Goal: Task Accomplishment & Management: Manage account settings

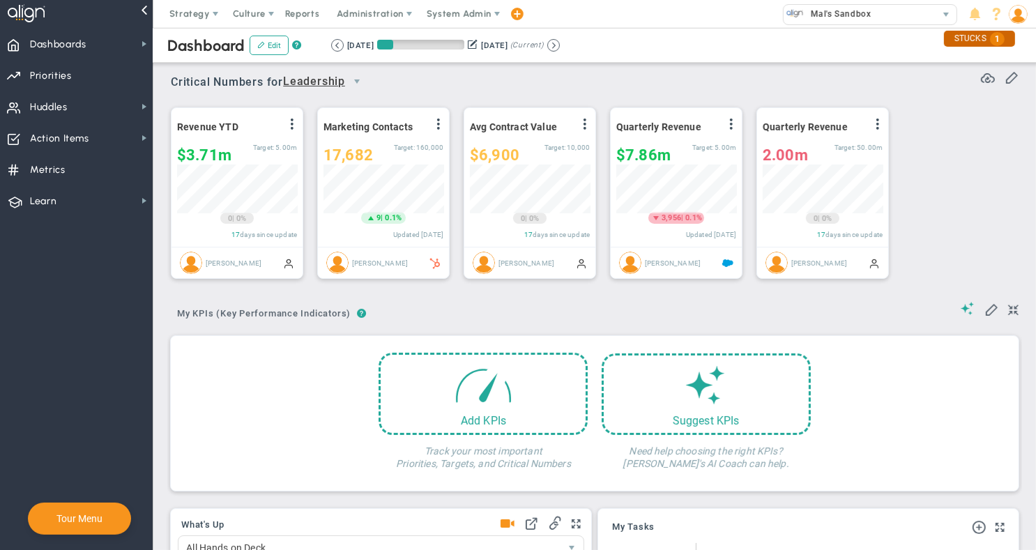
click at [1000, 40] on span "1" at bounding box center [997, 39] width 15 height 14
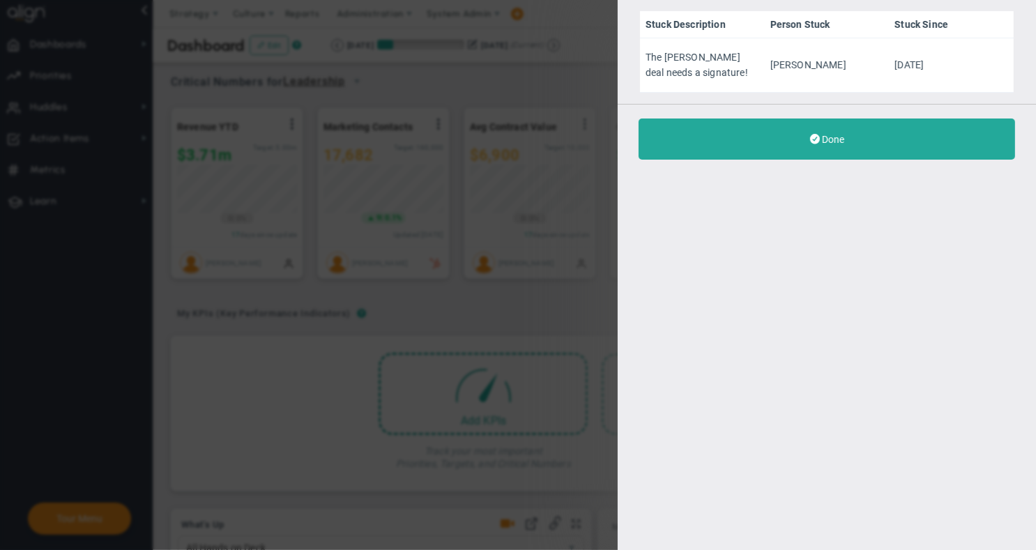
drag, startPoint x: 840, startPoint y: 136, endPoint x: 823, endPoint y: 137, distance: 16.8
click at [839, 136] on span "Done" at bounding box center [833, 139] width 22 height 11
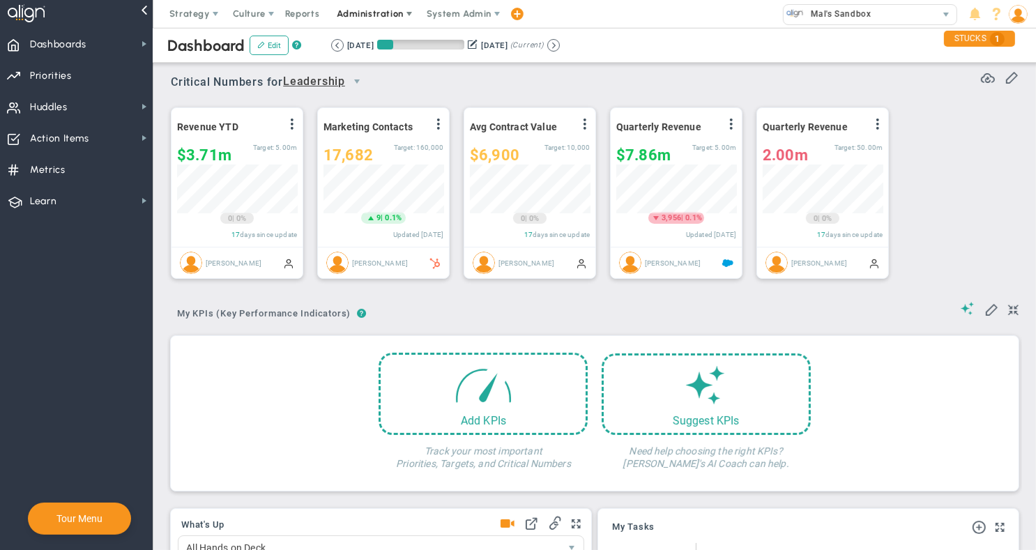
click at [371, 12] on span "Administration" at bounding box center [370, 13] width 66 height 10
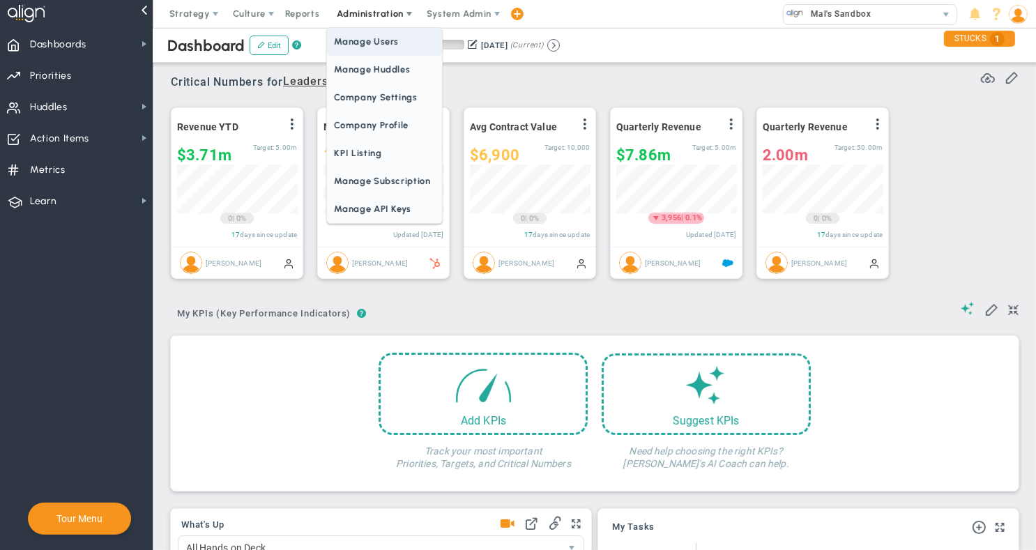
click at [380, 42] on span "Manage Users" at bounding box center [384, 42] width 114 height 28
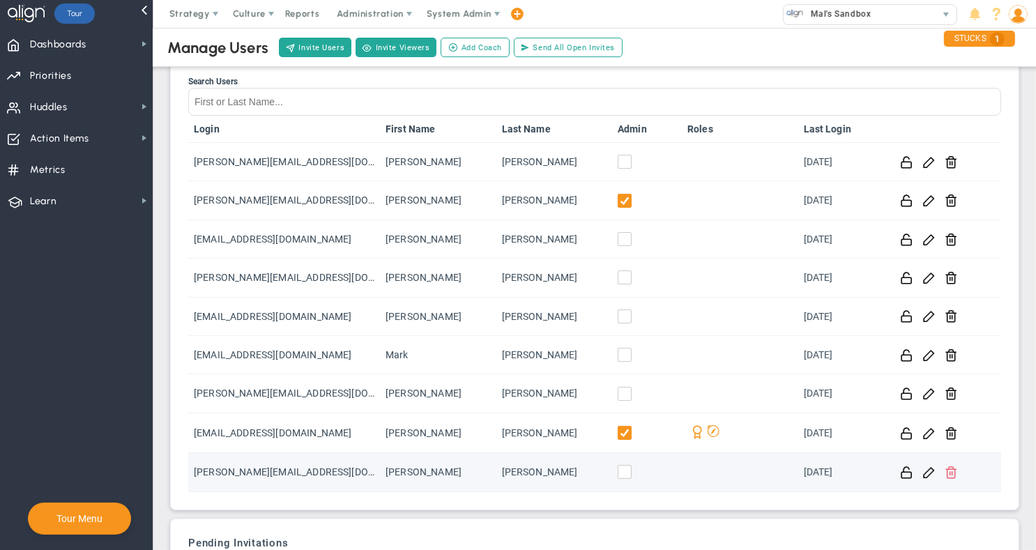
scroll to position [46, 0]
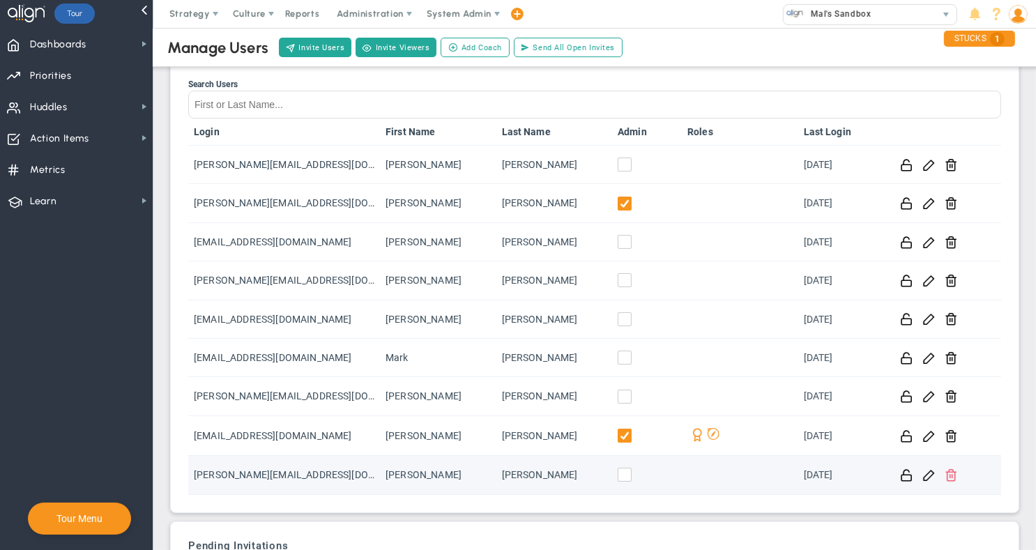
click at [952, 476] on span at bounding box center [951, 474] width 13 height 13
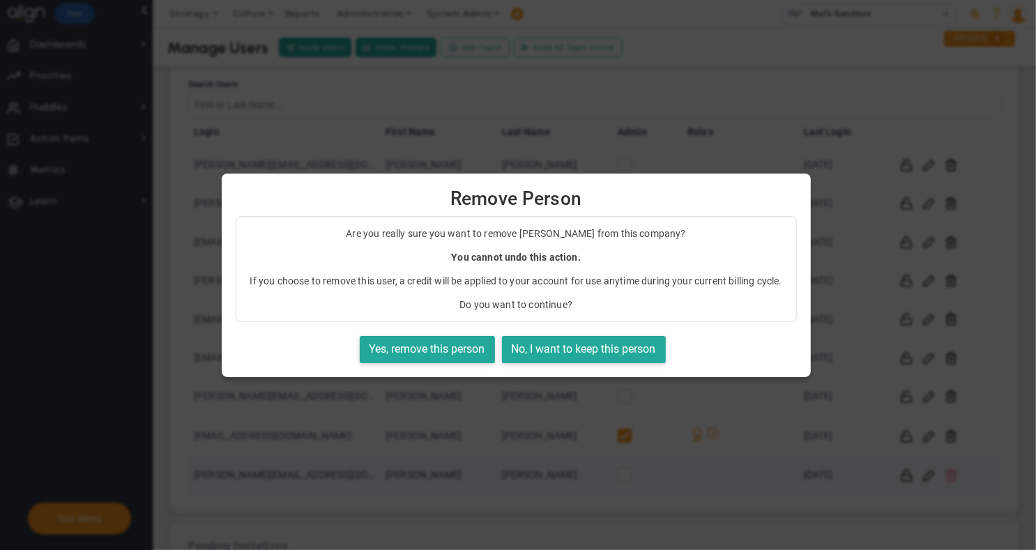
scroll to position [49, 0]
click at [531, 349] on button "No, I want to keep this person" at bounding box center [584, 349] width 164 height 27
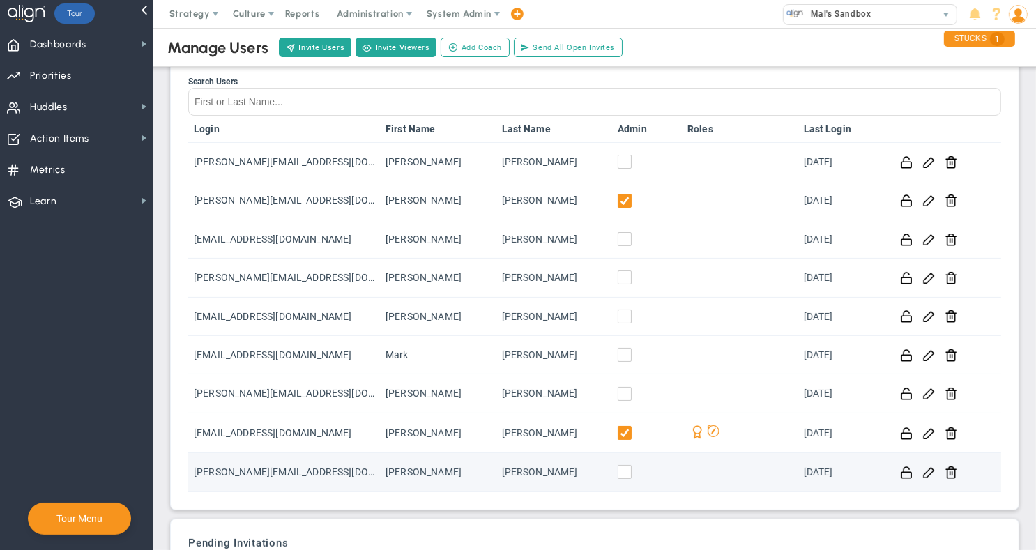
scroll to position [65, 0]
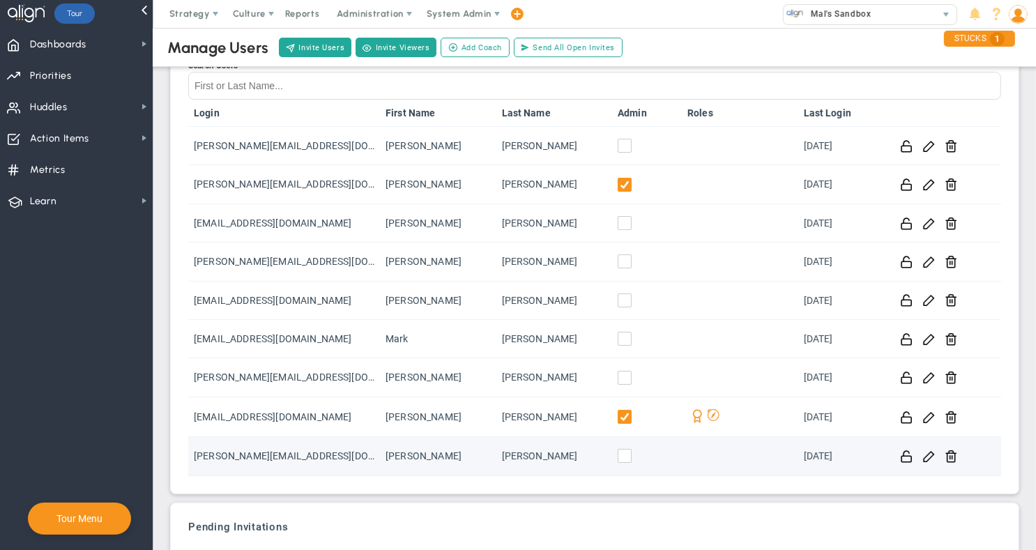
click at [294, 452] on td "tom.johnson12830@testco.com" at bounding box center [284, 456] width 192 height 38
copy td "tom.johnson12830@testco.com"
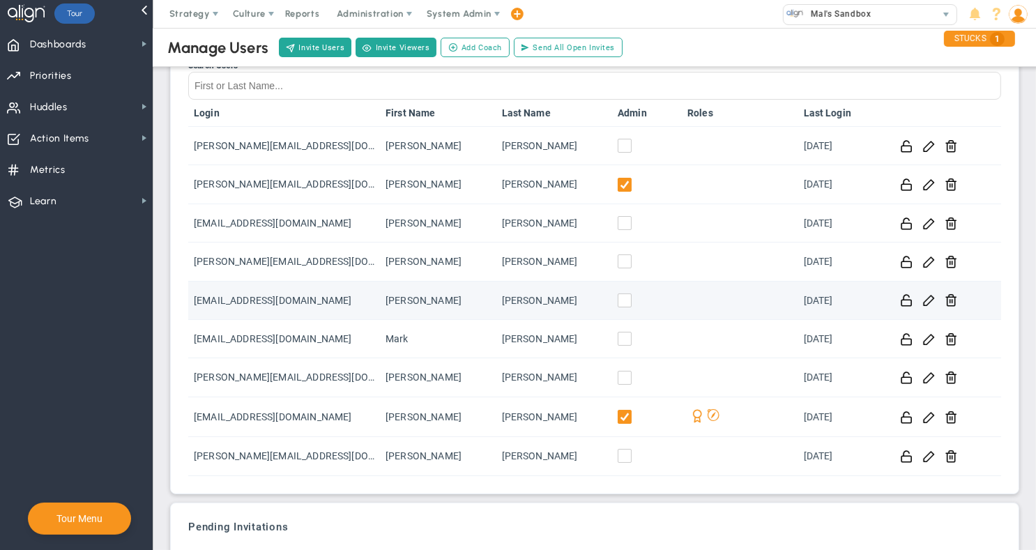
click at [492, 301] on td "Lucy" at bounding box center [438, 301] width 116 height 38
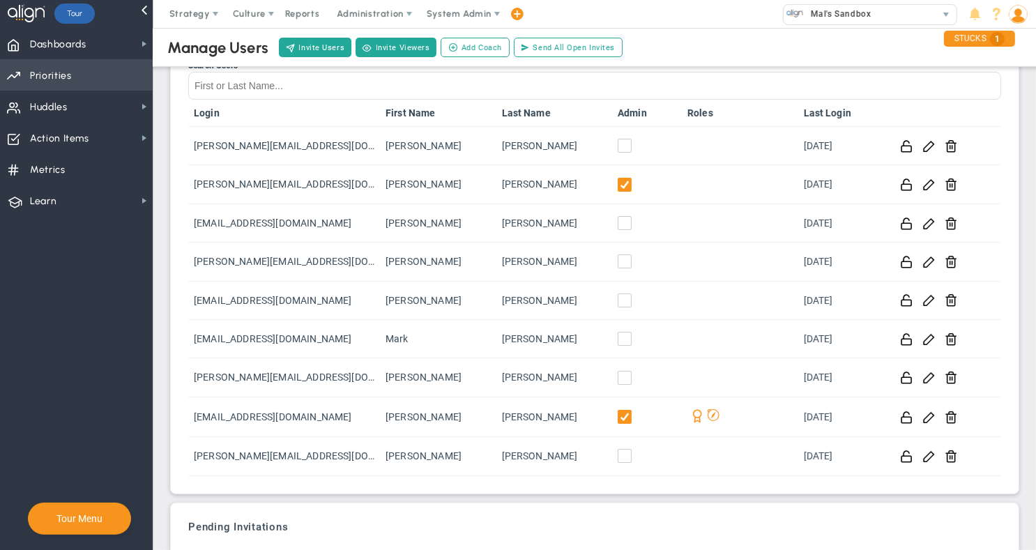
drag, startPoint x: 77, startPoint y: 75, endPoint x: 91, endPoint y: 78, distance: 14.4
click at [77, 75] on span "Priorities Projects OKR Tree Priorities Projects OKRs" at bounding box center [76, 74] width 153 height 31
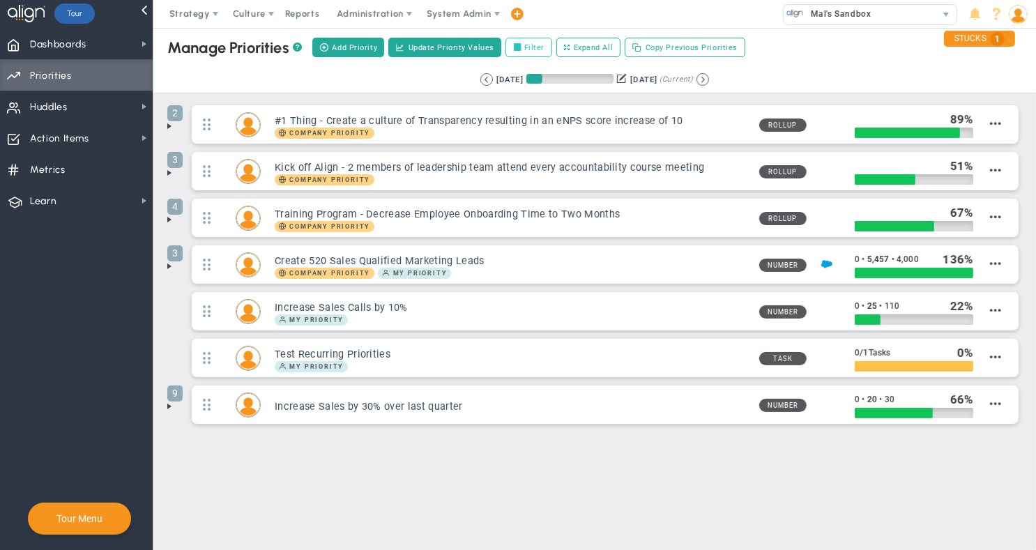
click at [533, 52] on label "Filter" at bounding box center [529, 48] width 47 height 20
click at [526, 52] on input "Filter" at bounding box center [521, 48] width 10 height 10
checkbox input "true"
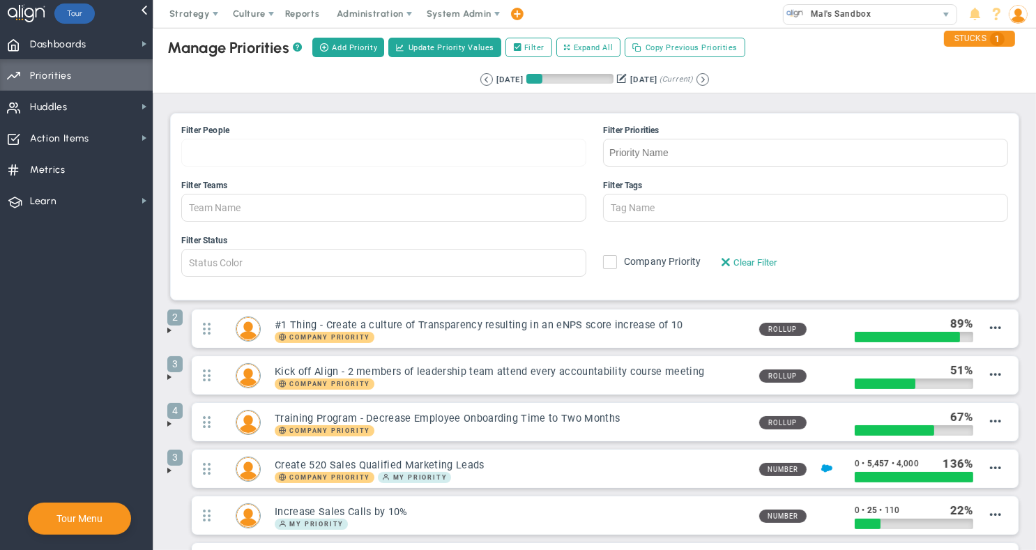
click at [312, 151] on div at bounding box center [383, 153] width 405 height 28
click at [278, 151] on input "Filter People Mallory Robinson James Miller Jane Wilson Katie Williams Lisa Jen…" at bounding box center [230, 152] width 96 height 26
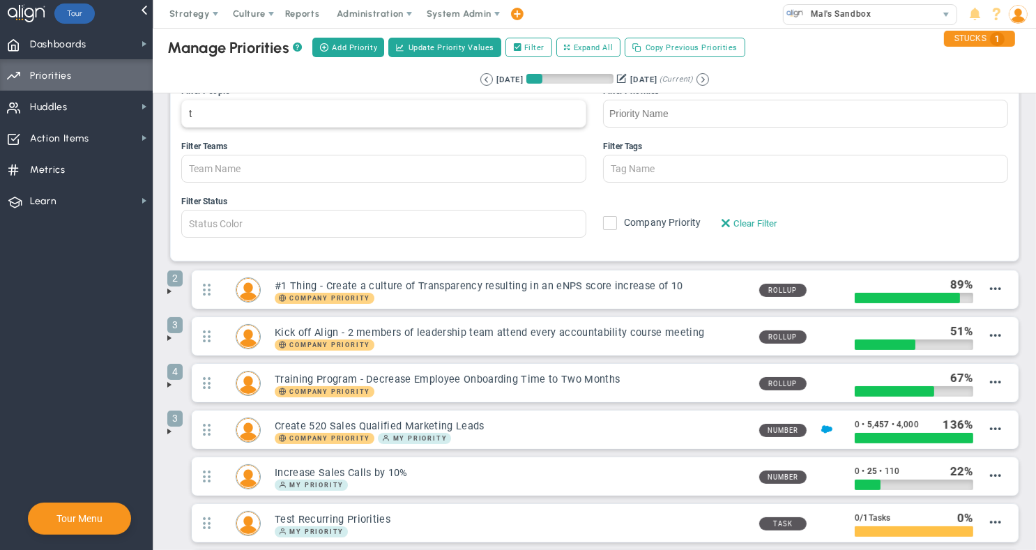
type input "to"
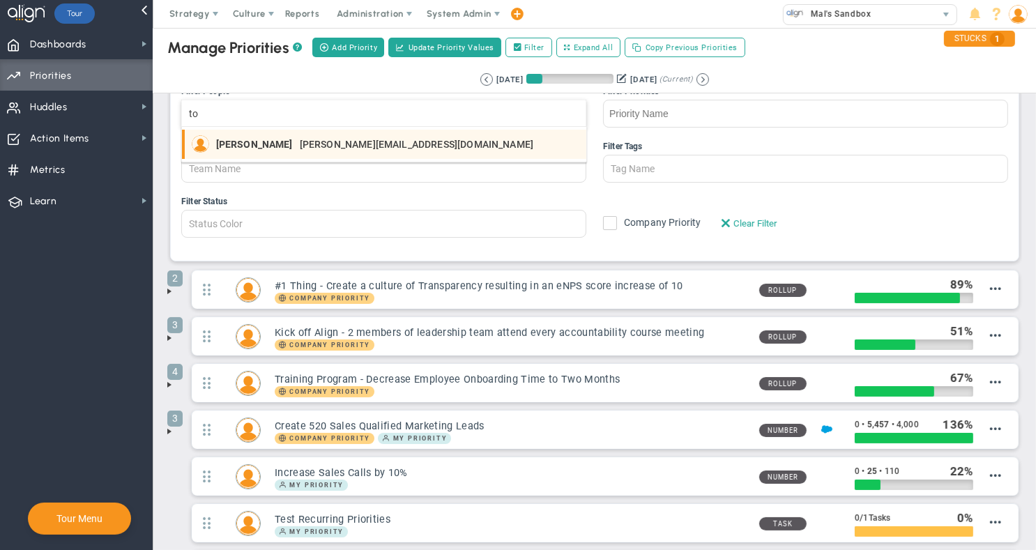
click at [243, 141] on span "[PERSON_NAME]" at bounding box center [254, 144] width 77 height 10
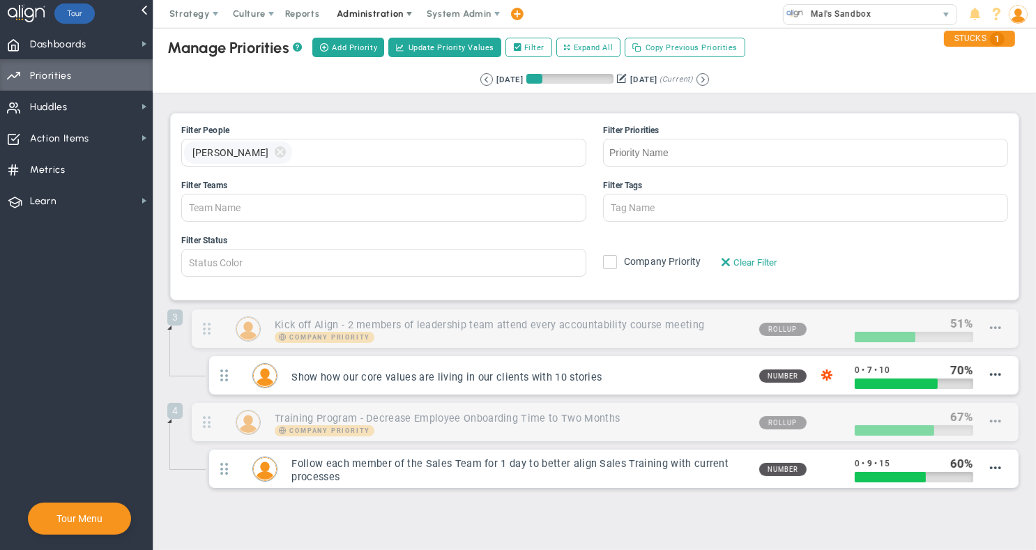
click at [361, 11] on span "Administration" at bounding box center [370, 13] width 66 height 10
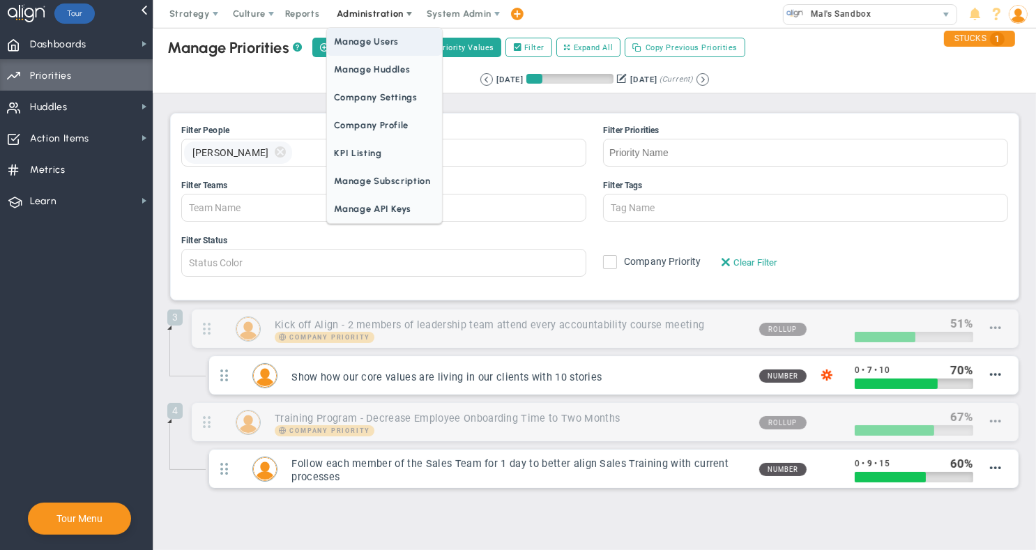
click at [391, 42] on span "Manage Users" at bounding box center [384, 42] width 114 height 28
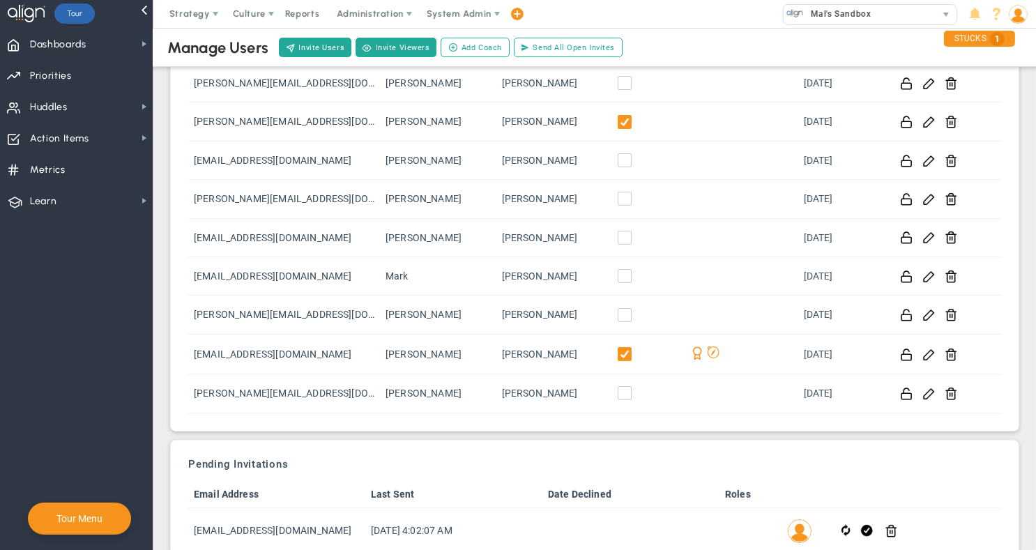
scroll to position [138, 0]
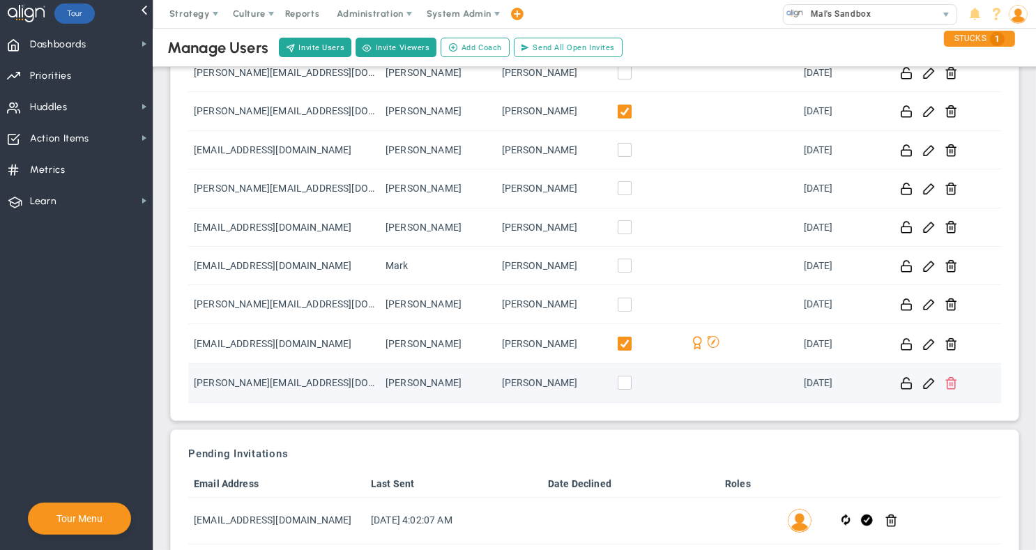
click at [955, 381] on span at bounding box center [951, 382] width 13 height 13
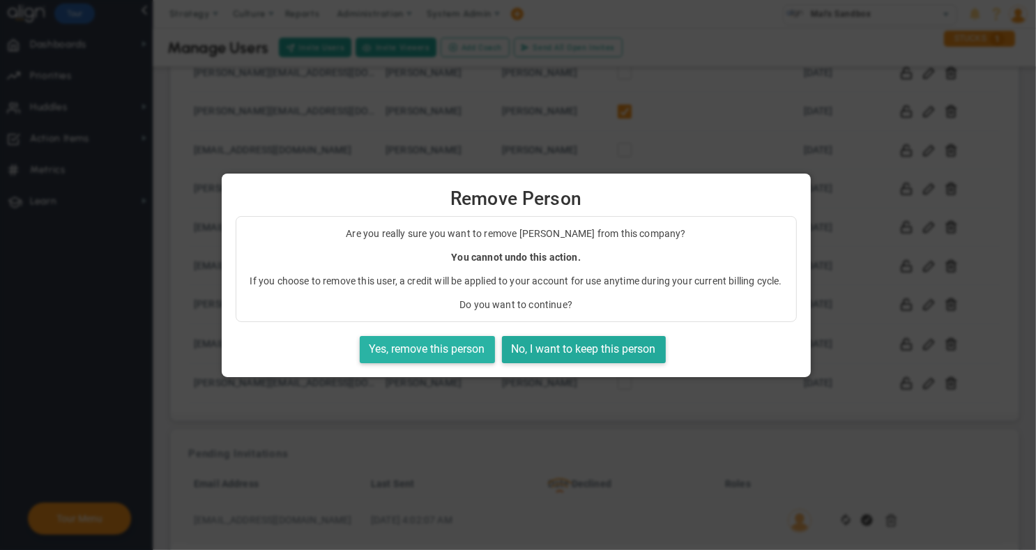
click at [429, 349] on button "Yes, remove this person" at bounding box center [427, 349] width 135 height 27
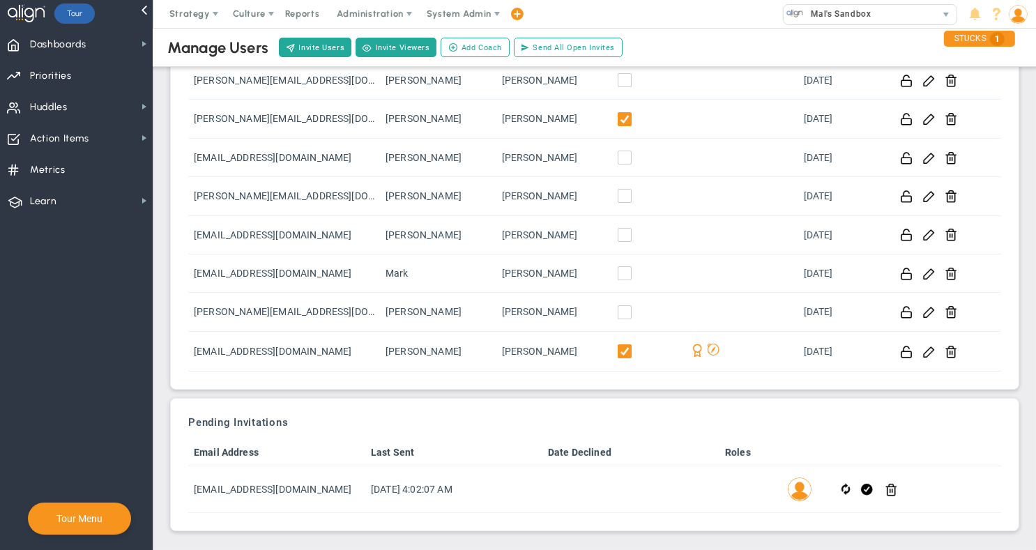
scroll to position [126, 0]
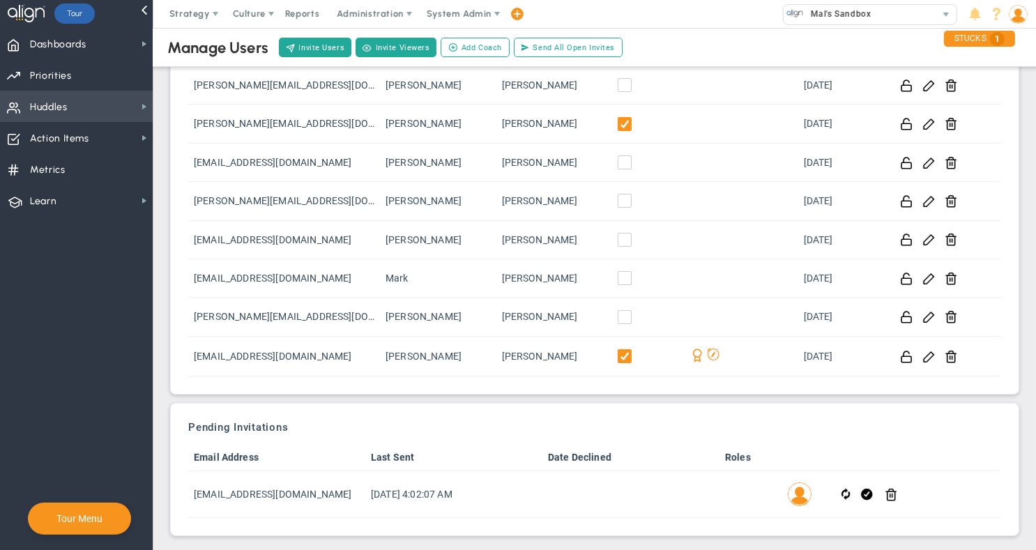
click at [70, 100] on span "Huddles Huddles" at bounding box center [76, 106] width 153 height 31
click at [82, 73] on span "Priorities Projects OKR Tree Priorities Projects OKRs" at bounding box center [76, 74] width 153 height 31
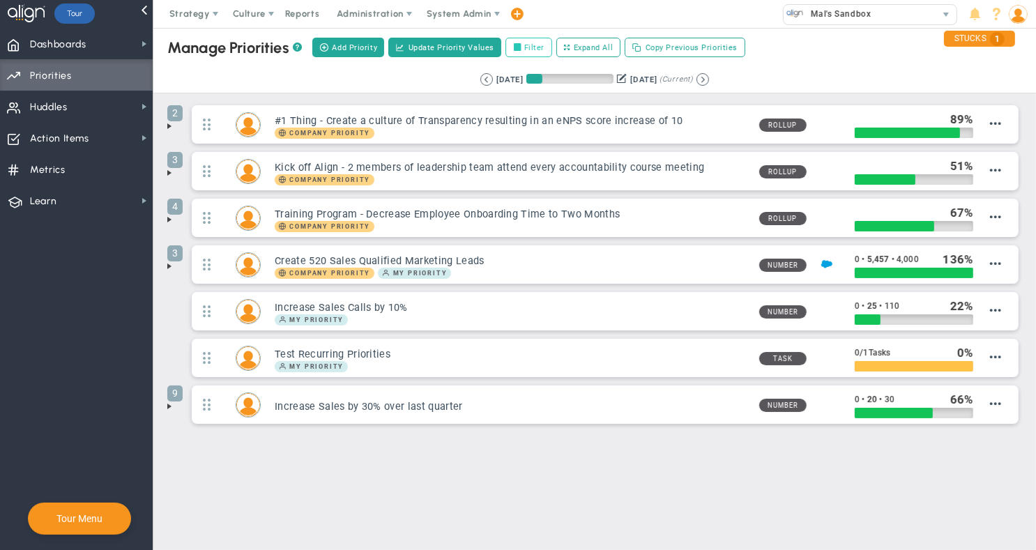
click at [528, 47] on label "Filter" at bounding box center [529, 48] width 47 height 20
click at [526, 47] on input "Filter" at bounding box center [521, 48] width 10 height 10
checkbox input "true"
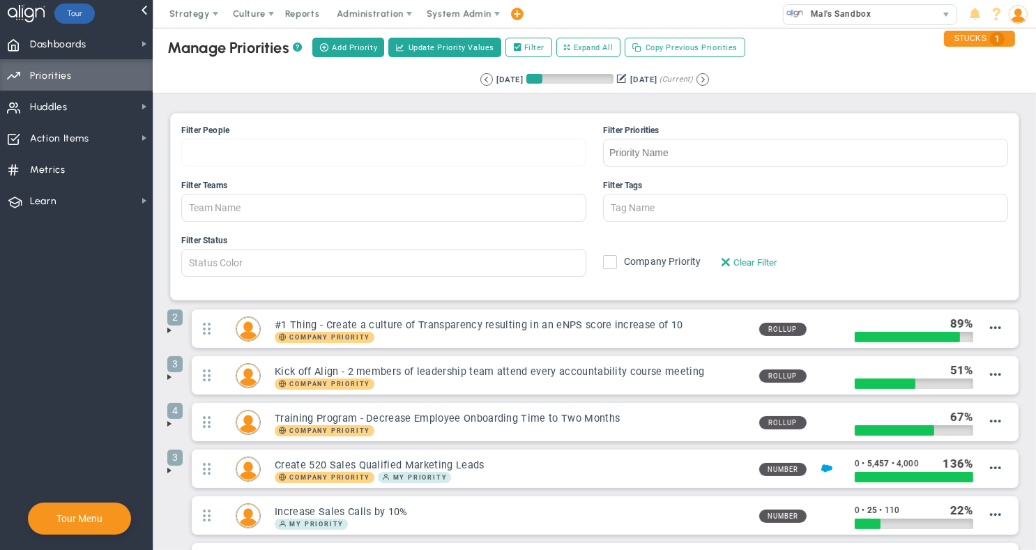
click at [212, 146] on input "Filter People Mallory Robinson James Miller Jane Wilson Katie Williams Lisa Jen…" at bounding box center [230, 152] width 96 height 26
type input "Member Name"
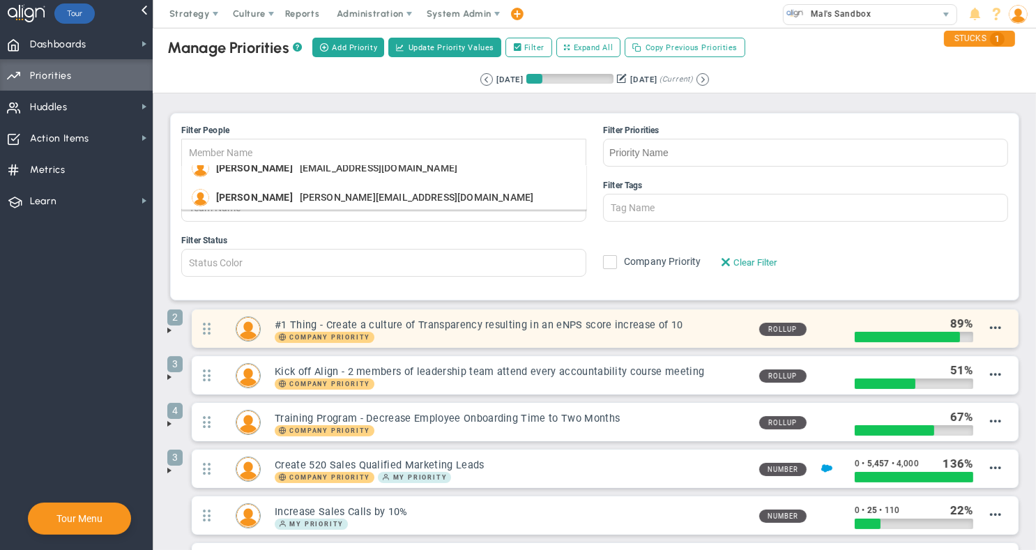
drag, startPoint x: 815, startPoint y: 287, endPoint x: 767, endPoint y: 338, distance: 70.0
click at [815, 287] on ul "Filter Status Status Color Green/Super Green Yellow Red/Super Red Not Set Statu…" at bounding box center [594, 261] width 827 height 55
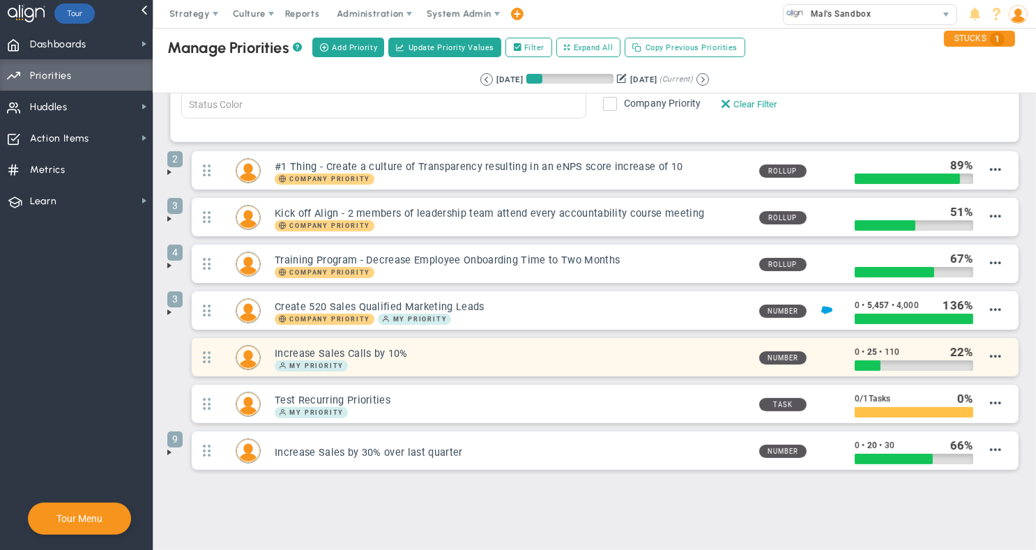
scroll to position [161, 0]
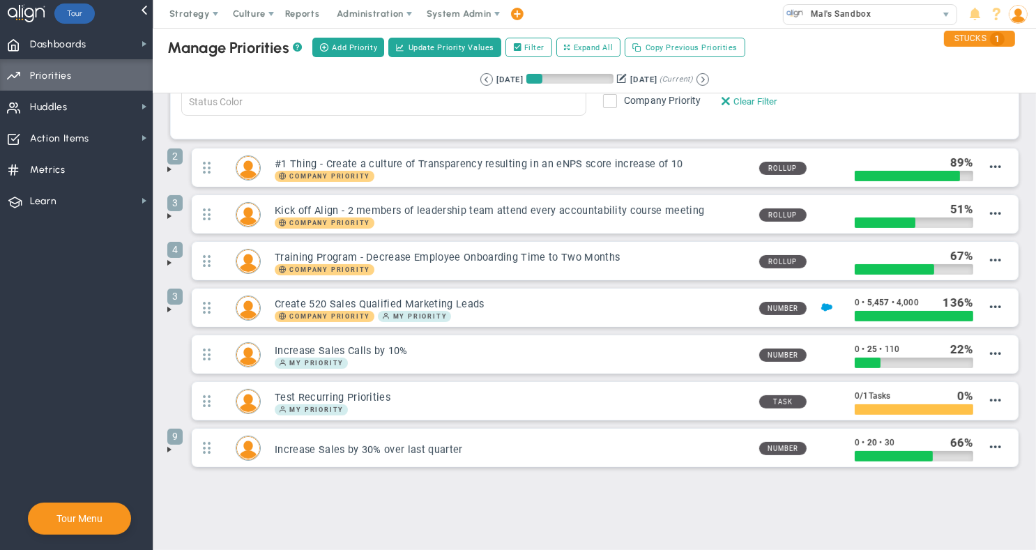
click at [172, 260] on span at bounding box center [169, 262] width 11 height 11
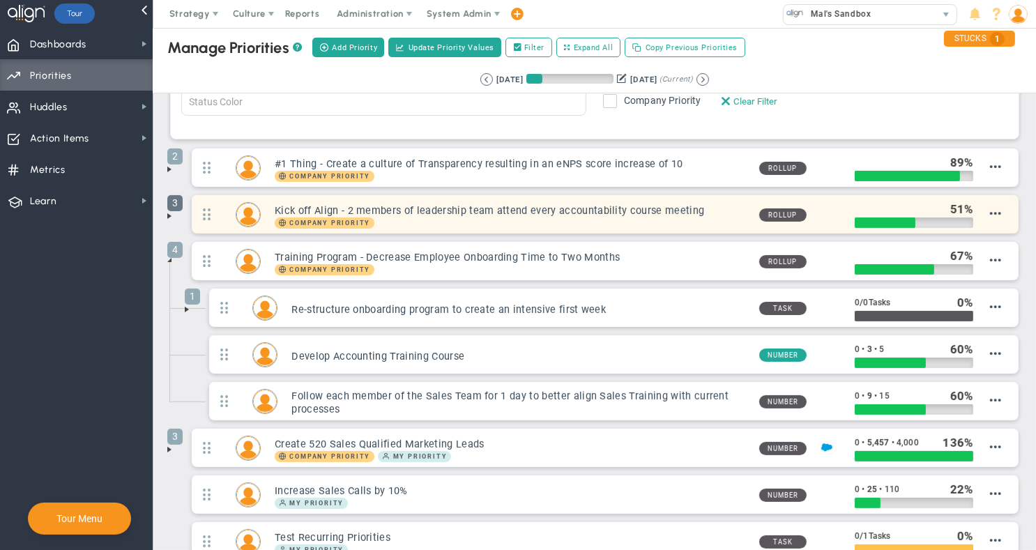
click at [172, 208] on span "3" at bounding box center [174, 203] width 15 height 16
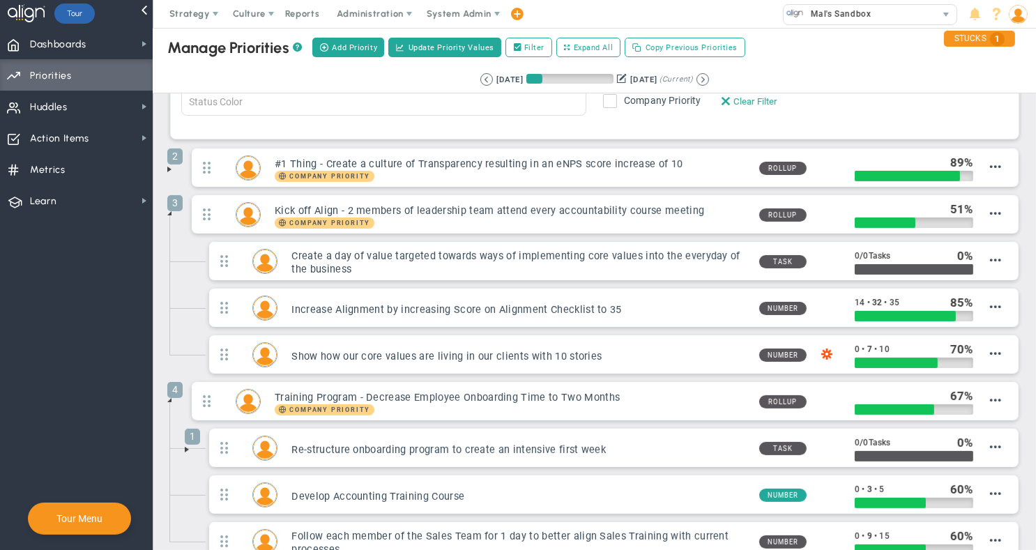
click at [172, 218] on li "3 Kick off Align - 2 members of leadership team attend every accountability cou…" at bounding box center [594, 288] width 855 height 187
click at [983, 38] on div "STUCKS 1" at bounding box center [979, 39] width 71 height 16
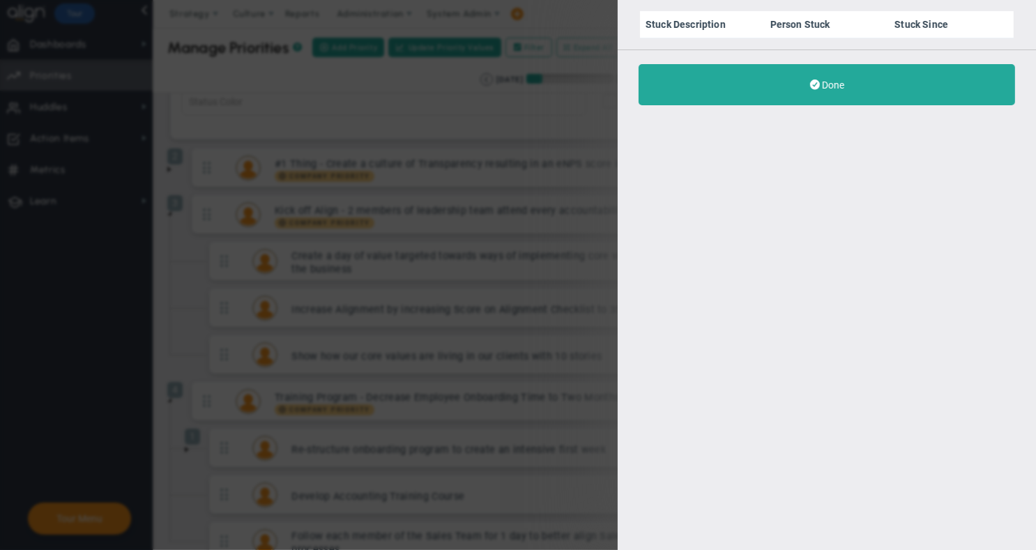
drag, startPoint x: 814, startPoint y: 24, endPoint x: 841, endPoint y: 155, distance: 133.1
click at [815, 26] on th "Person Stuck" at bounding box center [827, 24] width 125 height 27
click at [680, 14] on th "Stuck Description" at bounding box center [702, 24] width 125 height 27
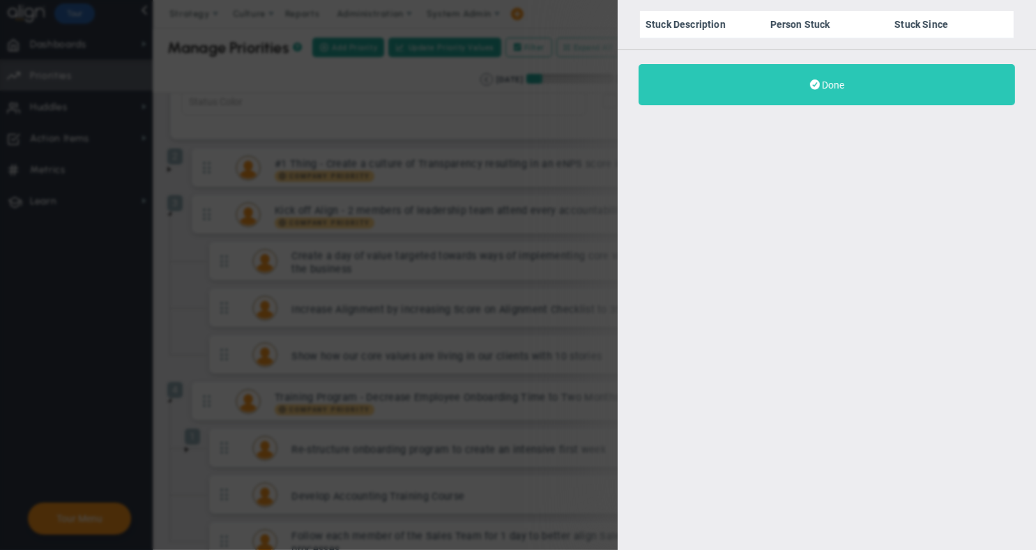
click at [856, 103] on button "Done" at bounding box center [827, 84] width 377 height 41
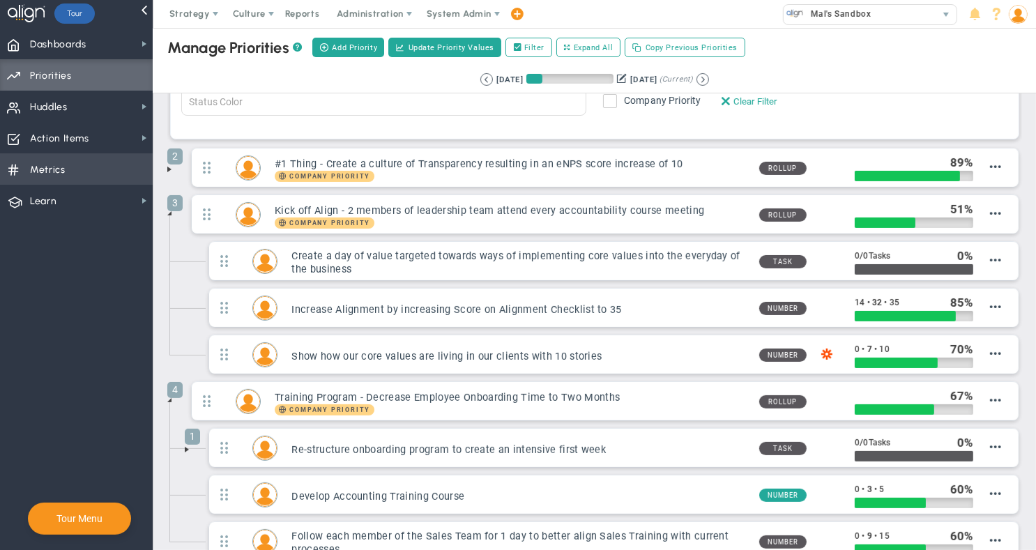
click at [89, 169] on span "Metrics Metrics" at bounding box center [76, 168] width 153 height 31
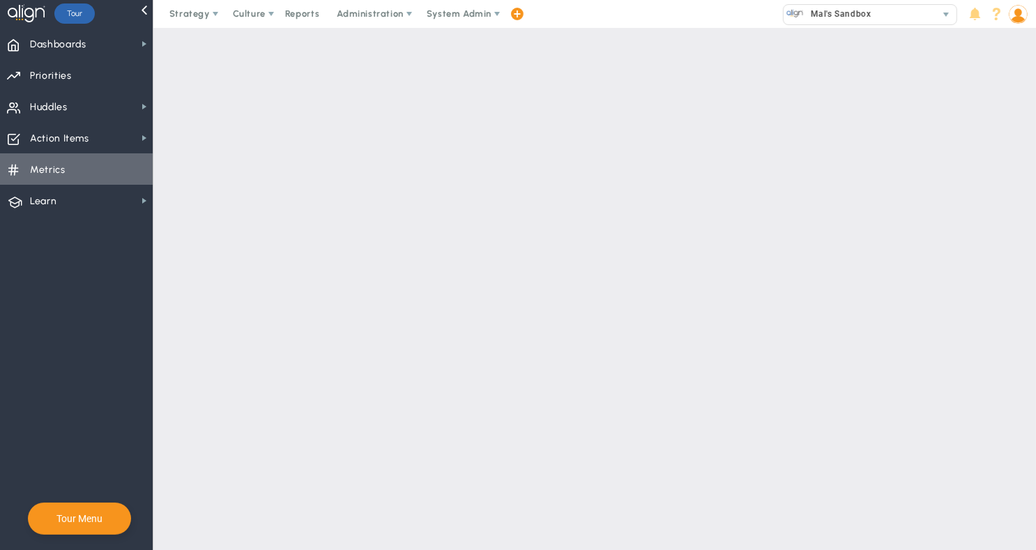
checkbox input "false"
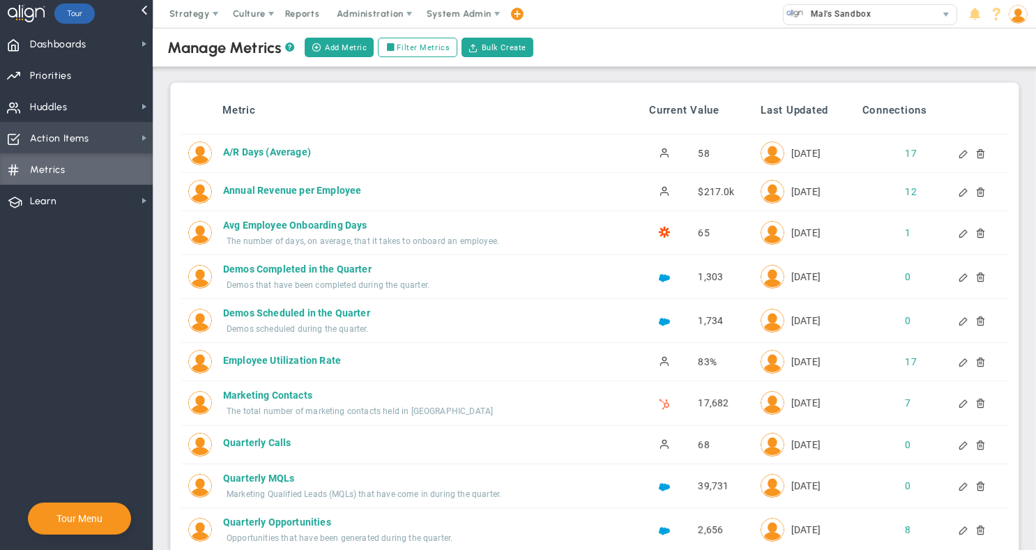
click at [109, 137] on span "Action Items Action Items" at bounding box center [76, 137] width 153 height 31
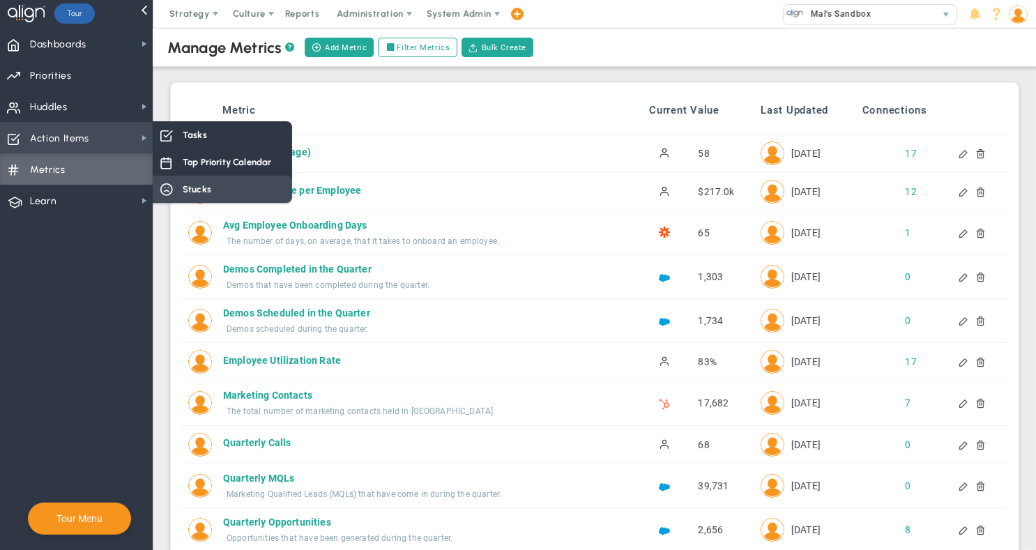
click at [213, 185] on div "Stucks" at bounding box center [222, 189] width 139 height 27
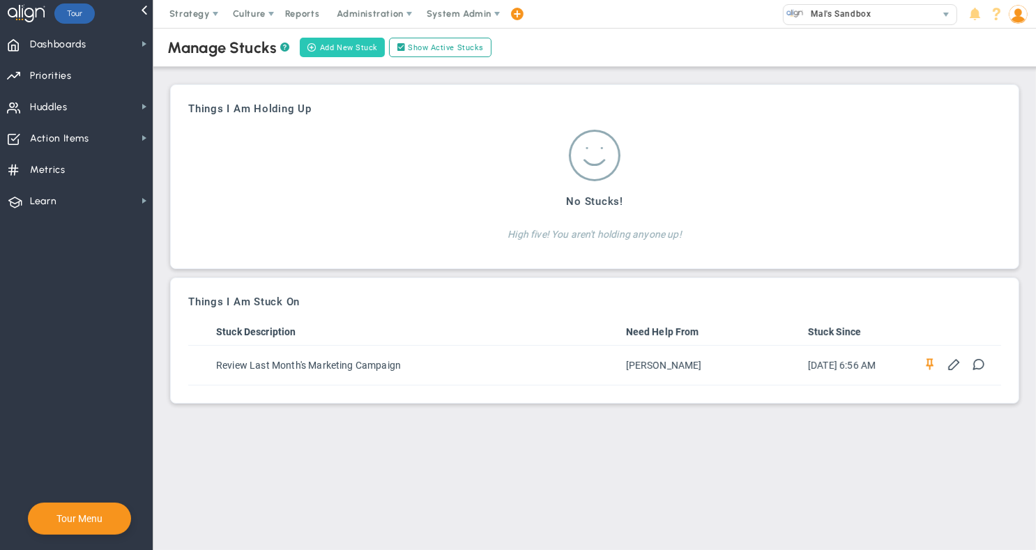
click at [340, 45] on button "Add New Stuck" at bounding box center [342, 48] width 85 height 20
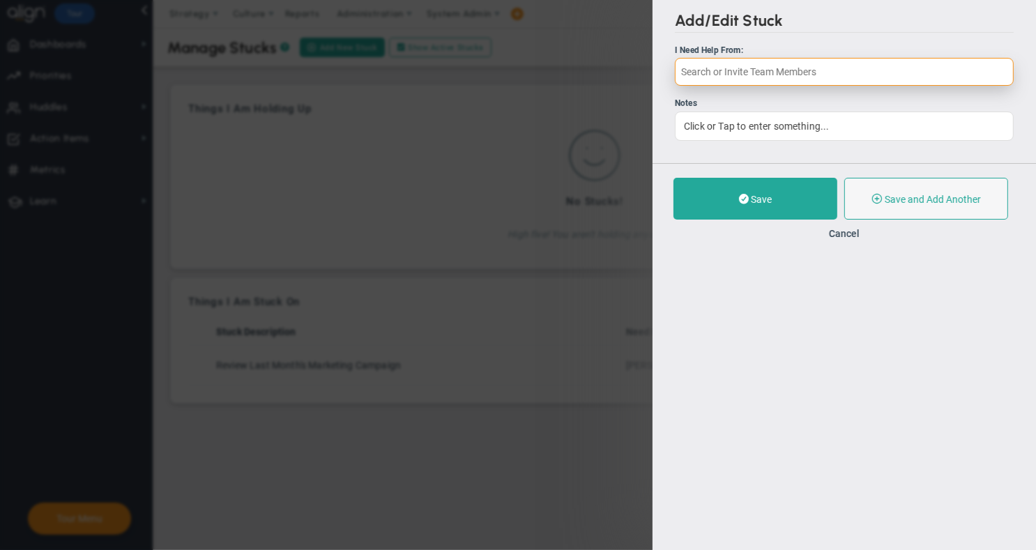
click at [718, 69] on input "text" at bounding box center [844, 72] width 339 height 28
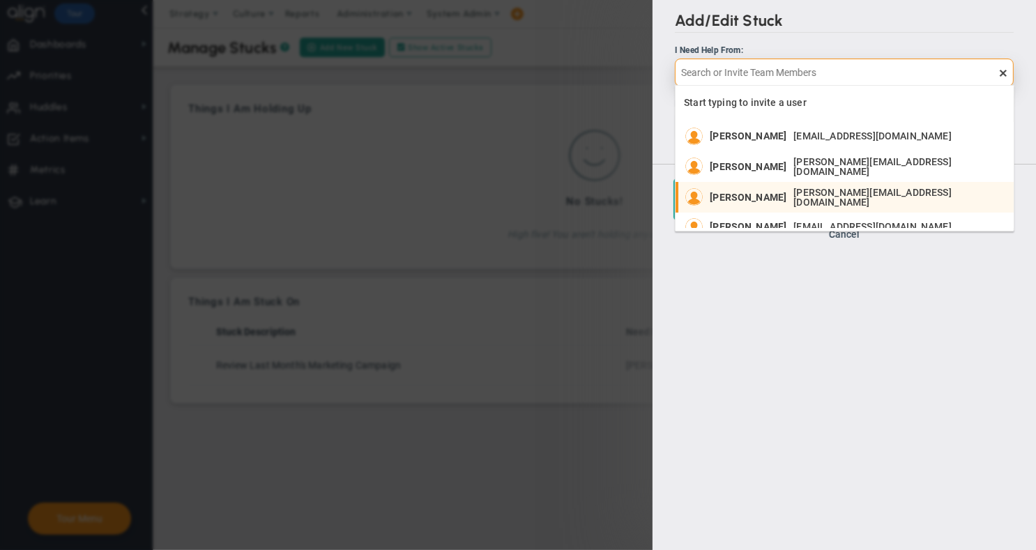
click at [810, 197] on span "jane.wilson12830@testco.com" at bounding box center [897, 198] width 206 height 20
type input "[PERSON_NAME]"
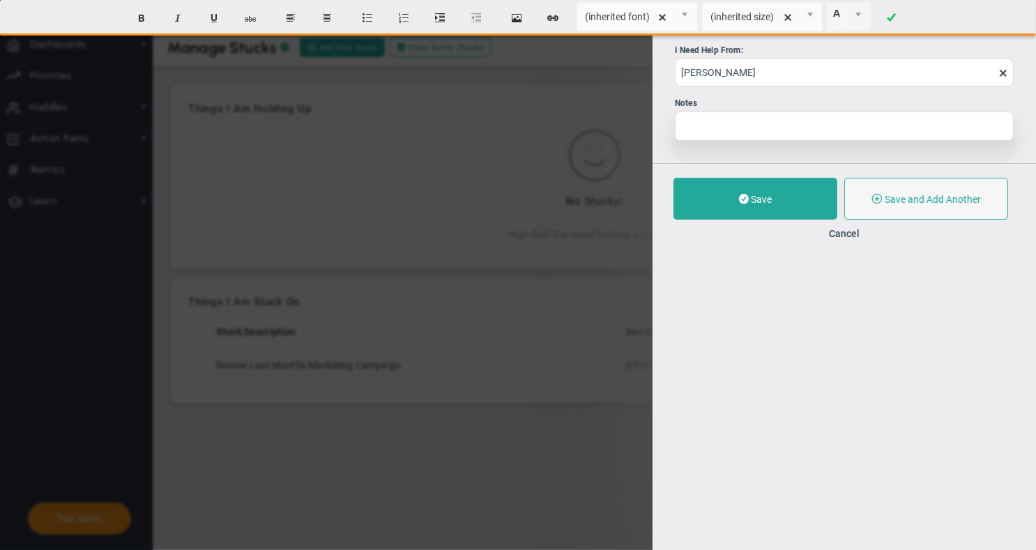
click at [718, 132] on div at bounding box center [844, 126] width 339 height 29
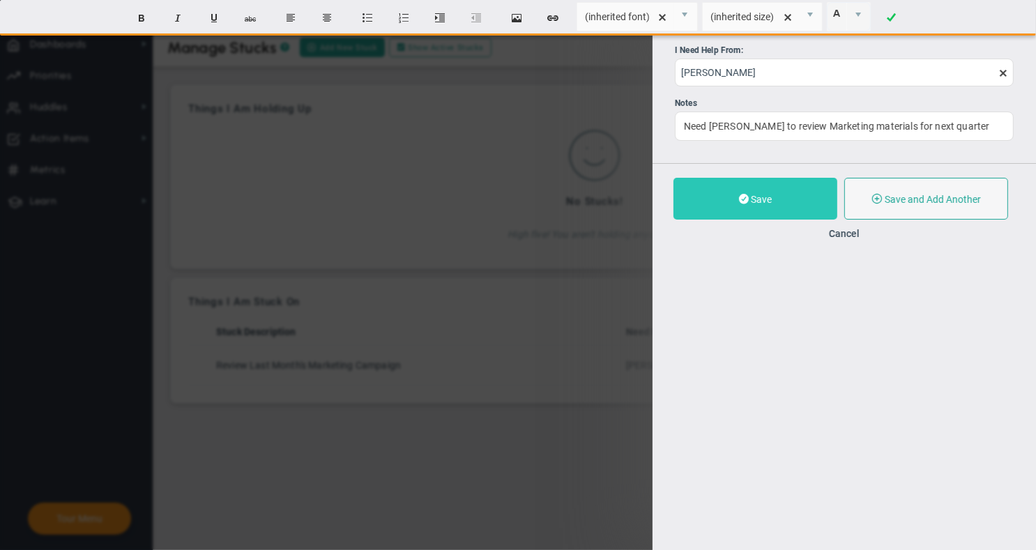
click at [750, 205] on button "Save" at bounding box center [756, 199] width 164 height 42
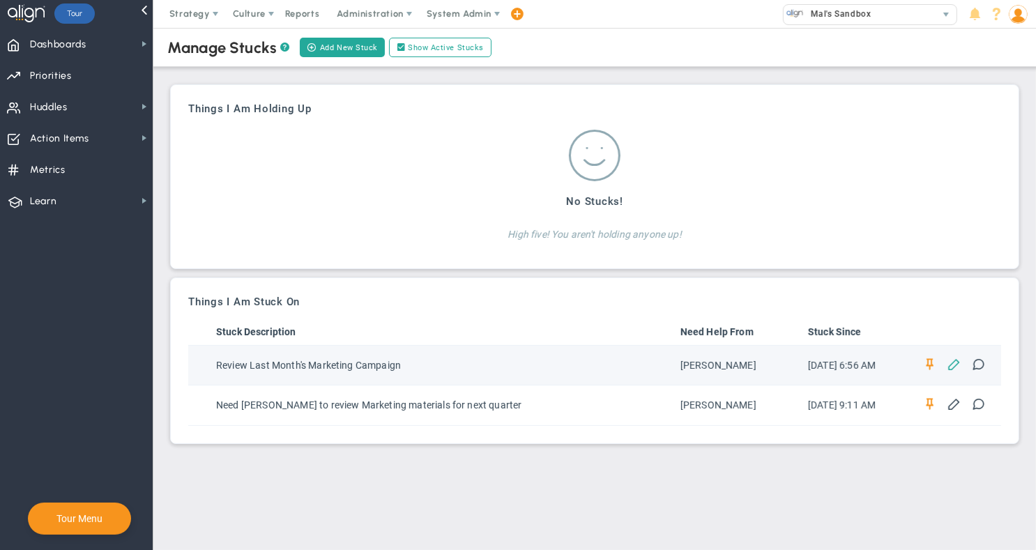
click at [953, 363] on span at bounding box center [954, 363] width 13 height 13
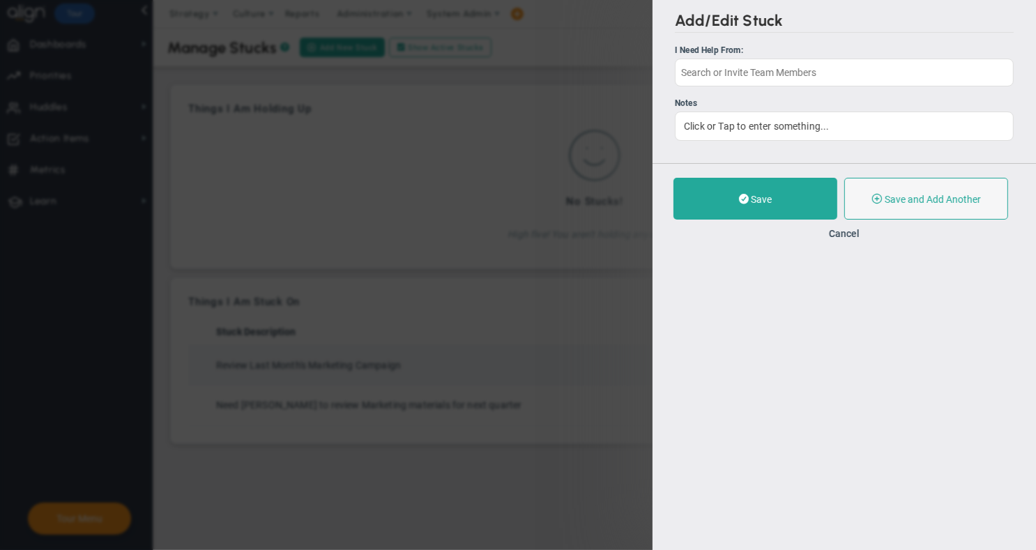
type input "[PERSON_NAME]"
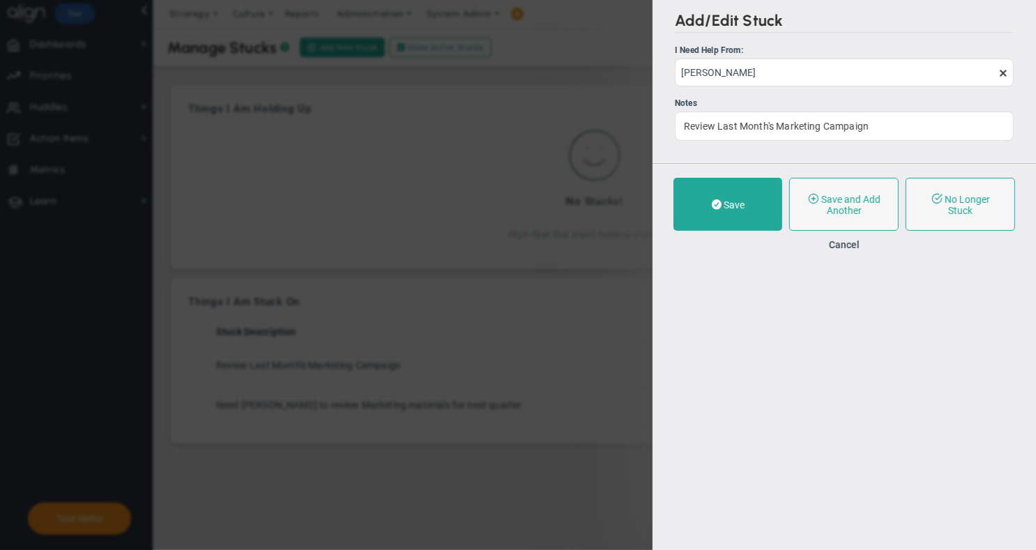
click at [845, 245] on button "Cancel" at bounding box center [844, 244] width 31 height 11
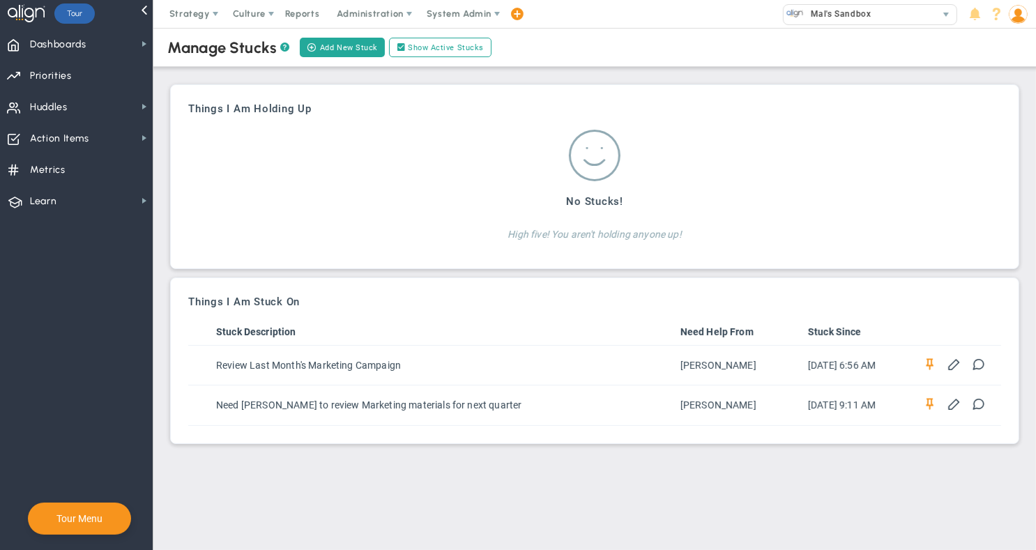
click at [929, 405] on span at bounding box center [929, 403] width 13 height 13
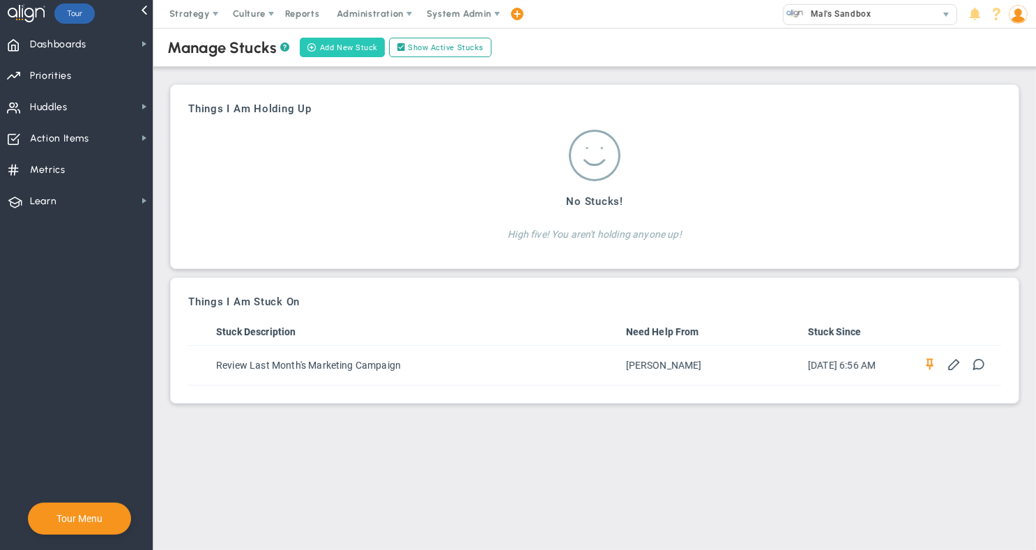
click at [324, 45] on button "Add New Stuck" at bounding box center [342, 48] width 85 height 20
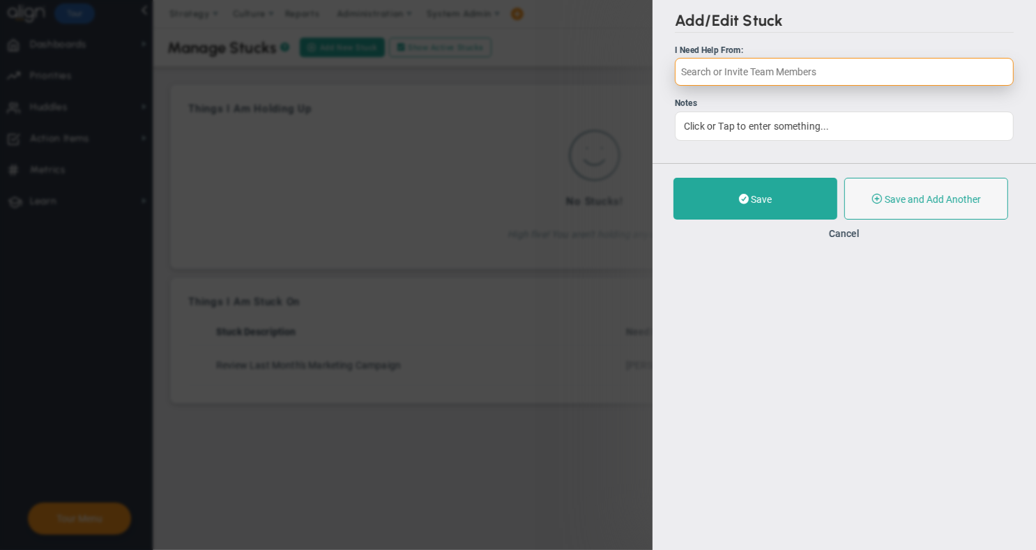
click at [704, 70] on input "text" at bounding box center [844, 72] width 339 height 28
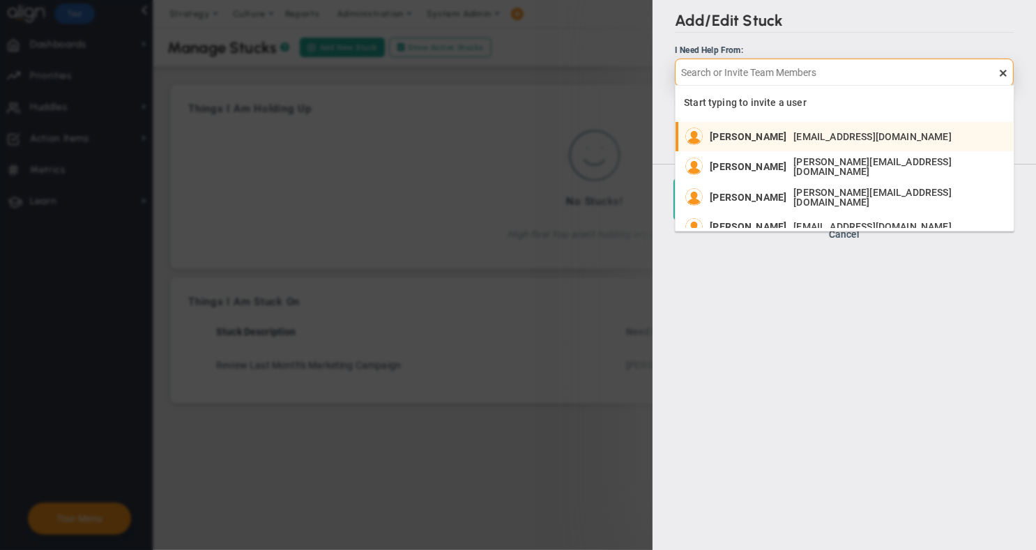
click at [732, 134] on span "[PERSON_NAME]" at bounding box center [748, 137] width 77 height 10
type input "[PERSON_NAME]"
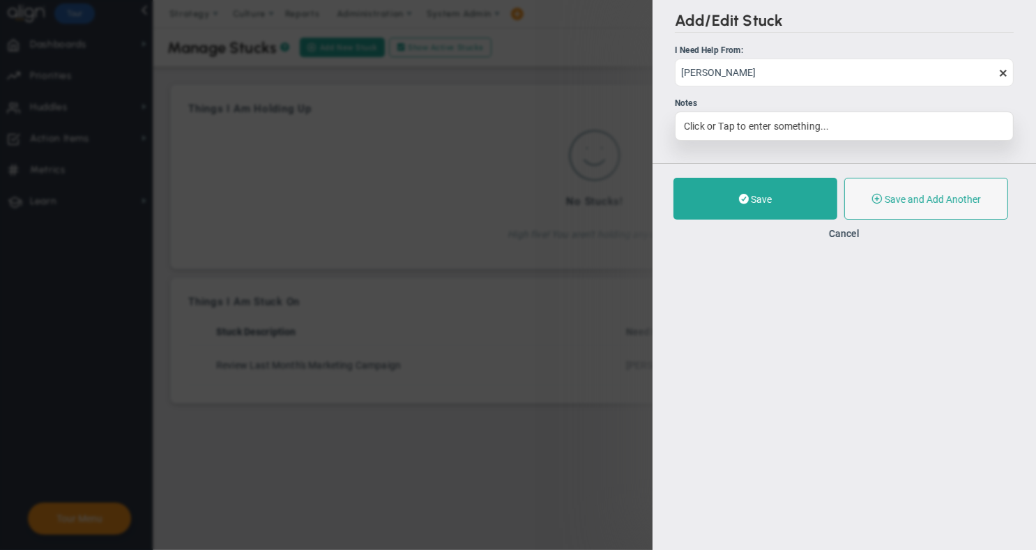
click at [736, 127] on div "Click or Tap to enter something..." at bounding box center [844, 126] width 339 height 29
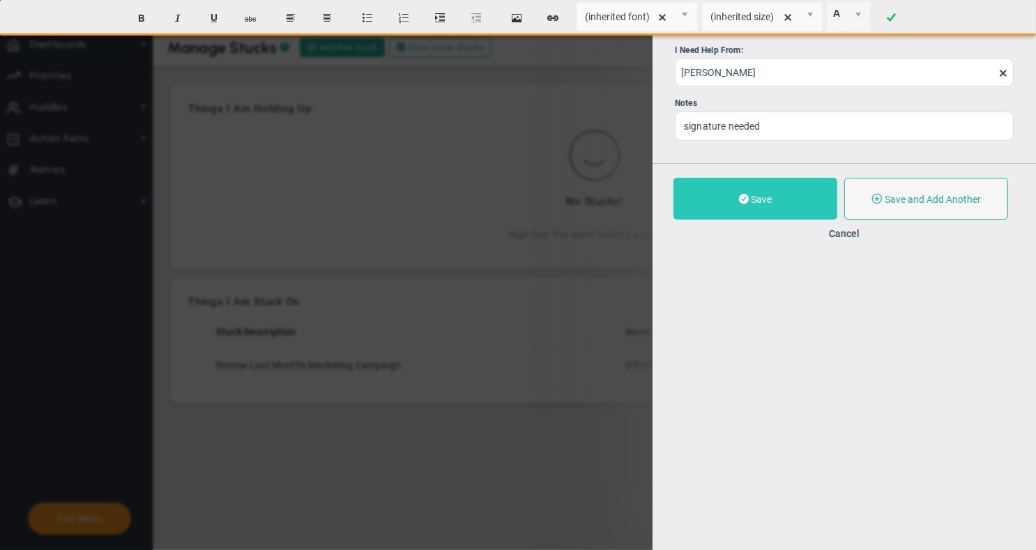
click at [784, 199] on button "Save" at bounding box center [756, 199] width 164 height 42
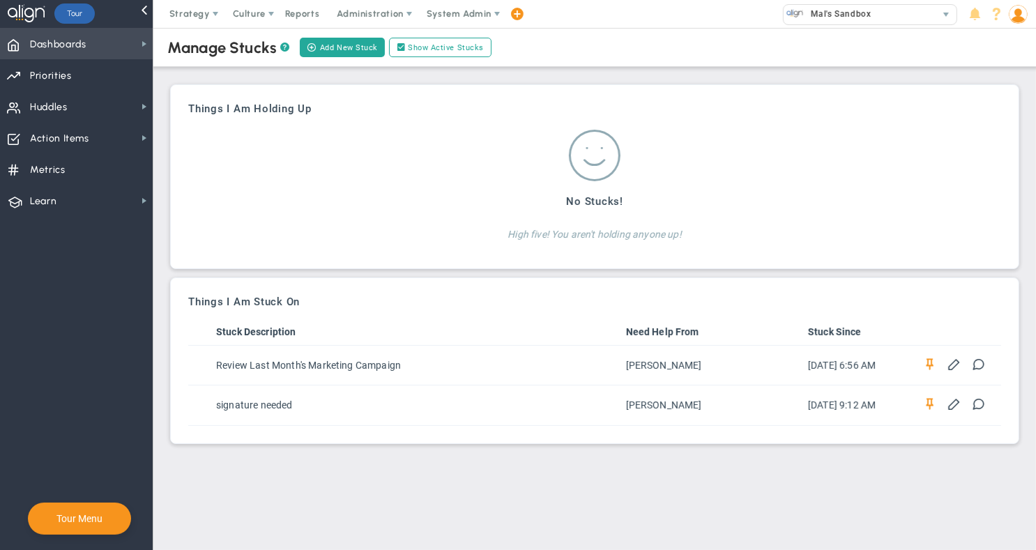
click at [59, 53] on span "Dashboards" at bounding box center [58, 44] width 56 height 29
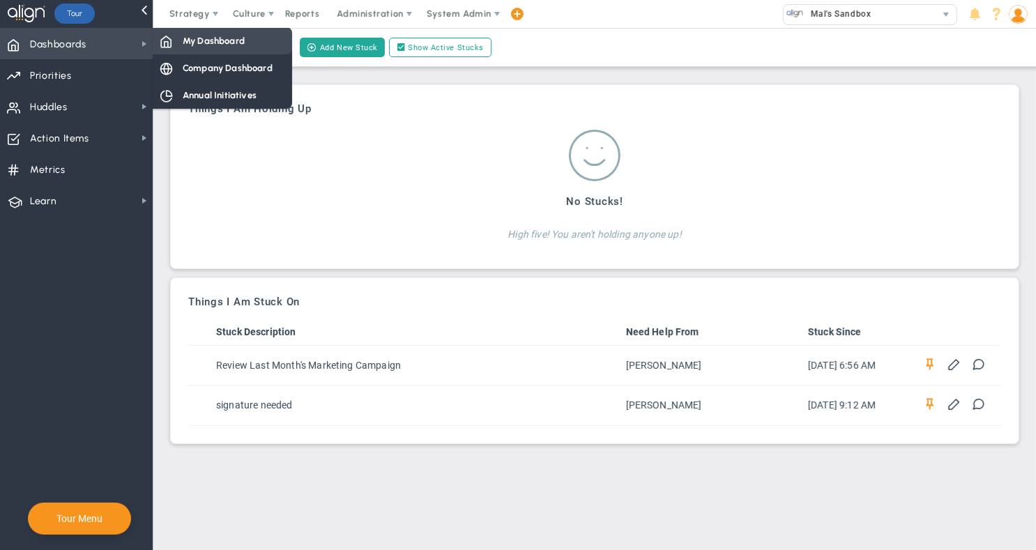
click at [185, 40] on span "My Dashboard" at bounding box center [214, 40] width 62 height 13
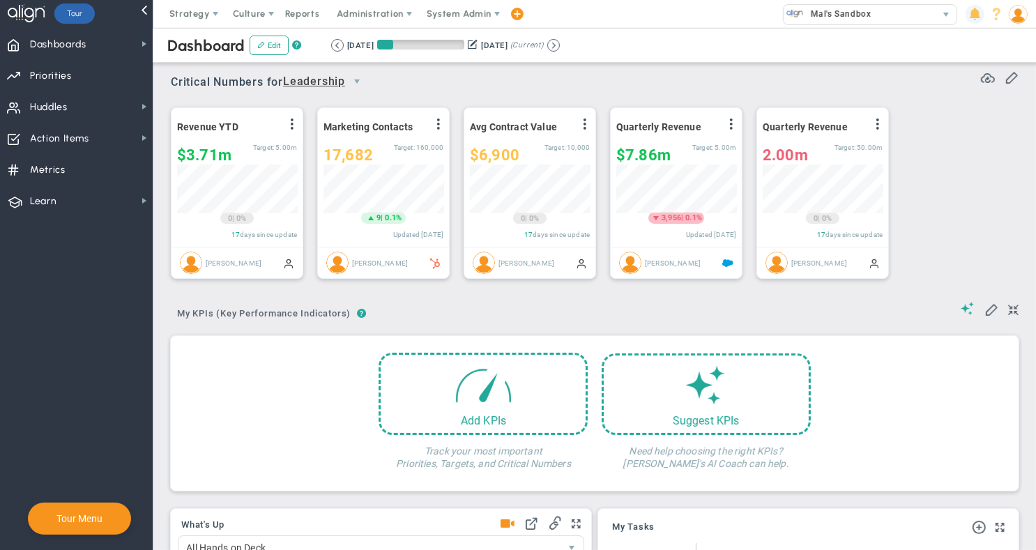
click at [978, 17] on span at bounding box center [975, 14] width 19 height 19
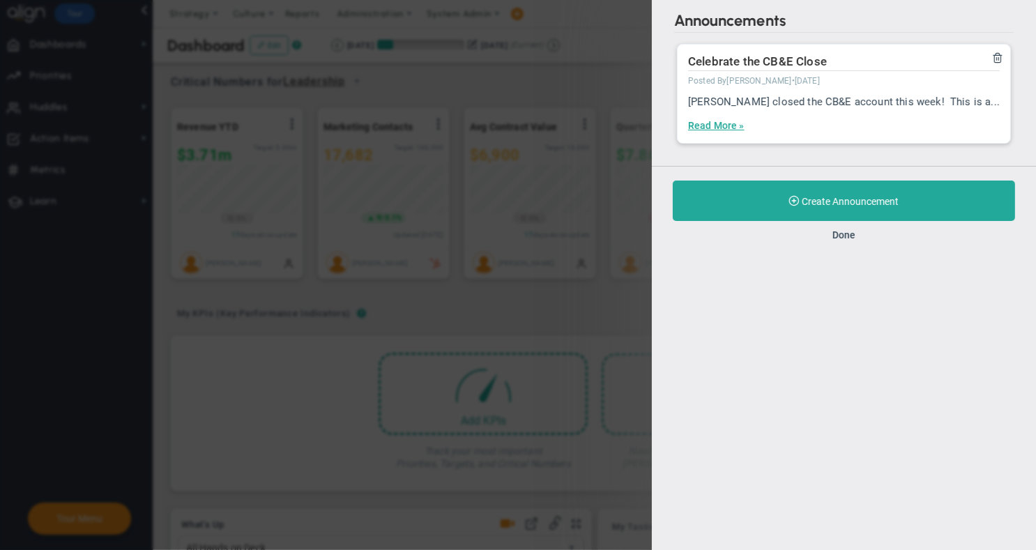
click at [845, 234] on button "Done" at bounding box center [844, 234] width 23 height 11
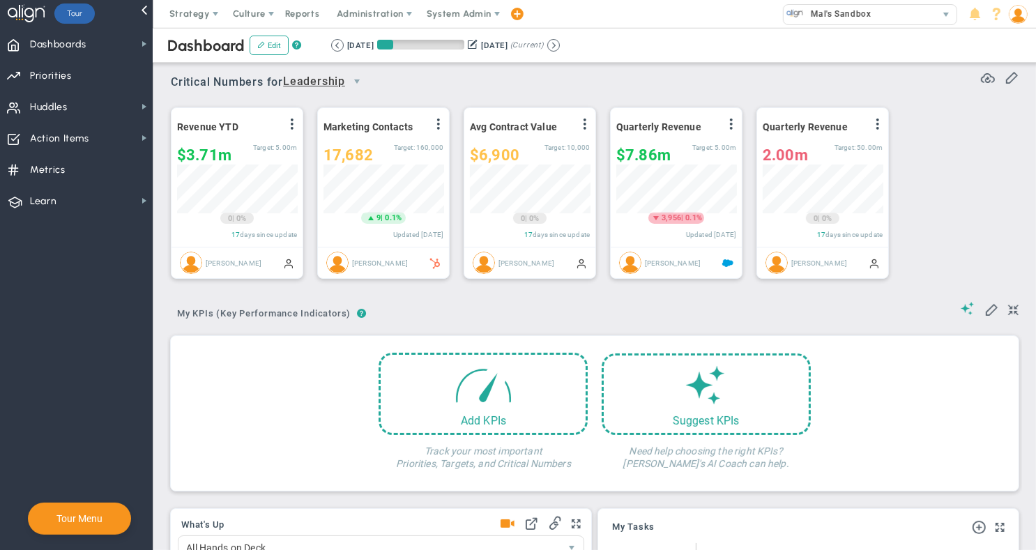
click at [1029, 11] on span at bounding box center [1019, 14] width 22 height 28
click at [704, 31] on div "Dashboard Edit ? Retrieving period... 9/9/2025 12/9/2025 (Current)" at bounding box center [594, 45] width 911 height 35
click at [82, 104] on span "Huddles Huddles" at bounding box center [76, 106] width 153 height 31
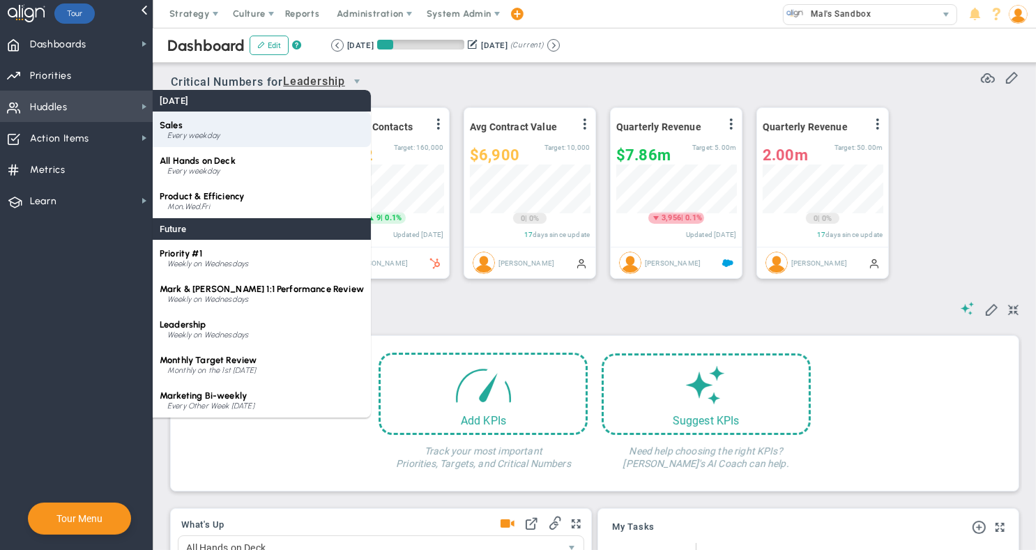
click at [222, 135] on div "Every weekday" at bounding box center [265, 136] width 197 height 8
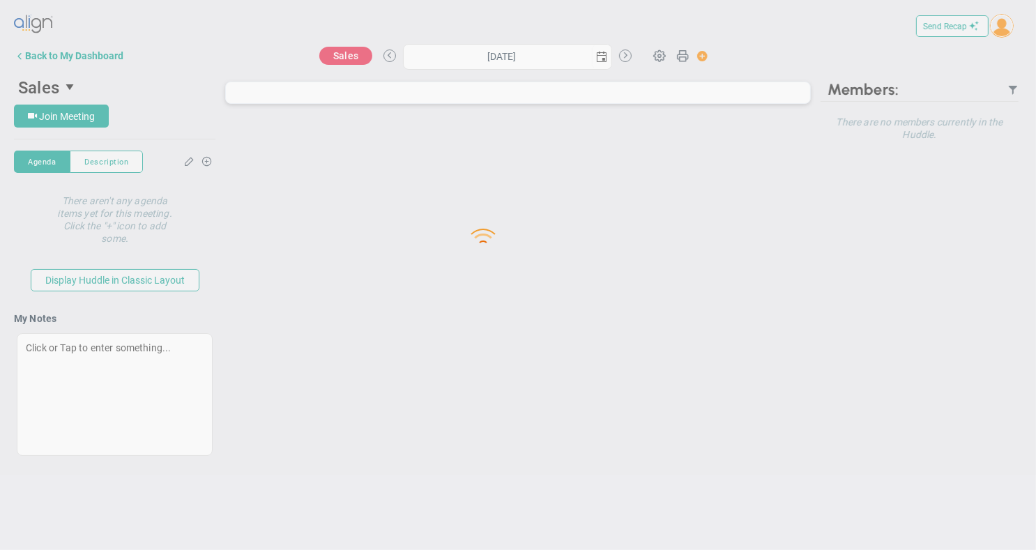
type input "Friday, September 26, 2025"
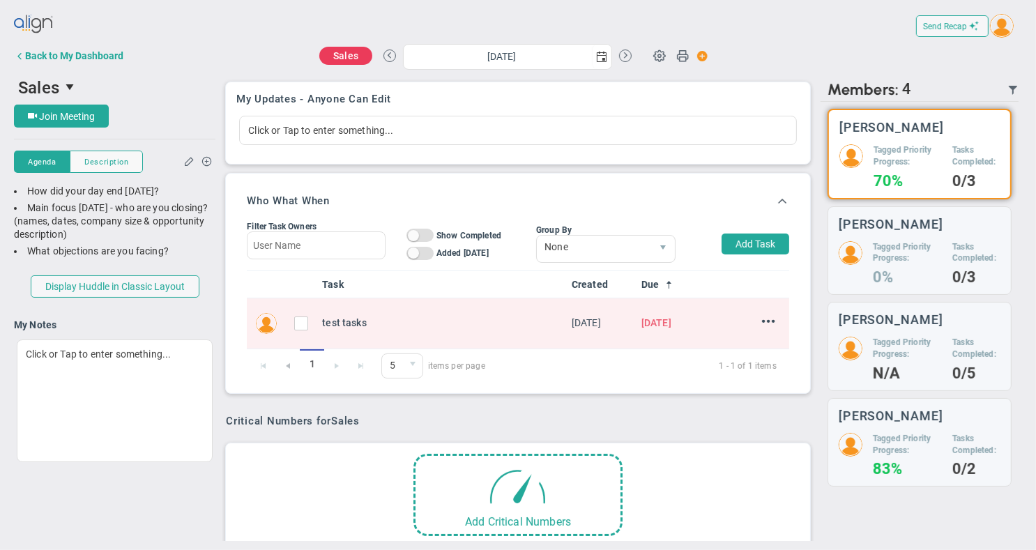
click at [35, 24] on img at bounding box center [34, 24] width 40 height 28
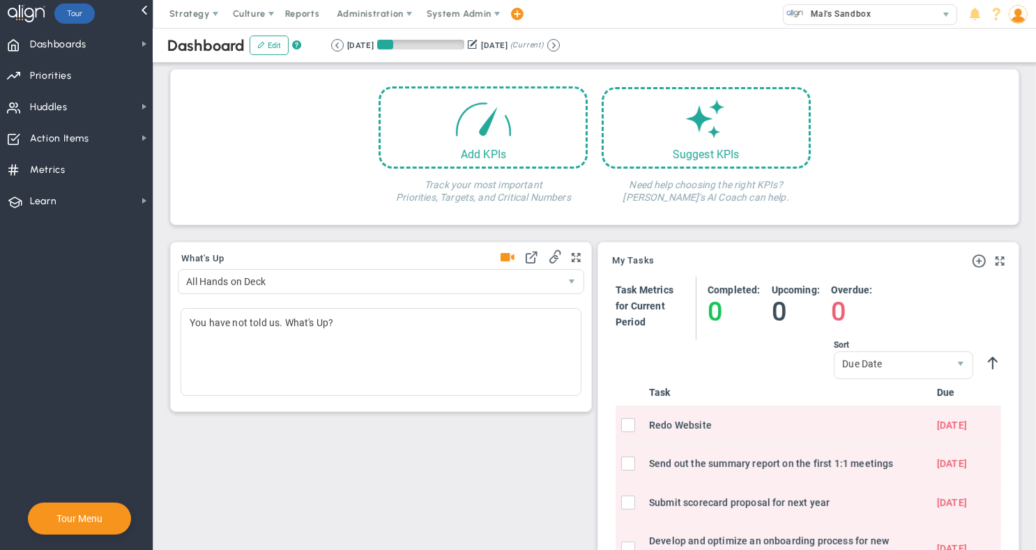
scroll to position [364, 0]
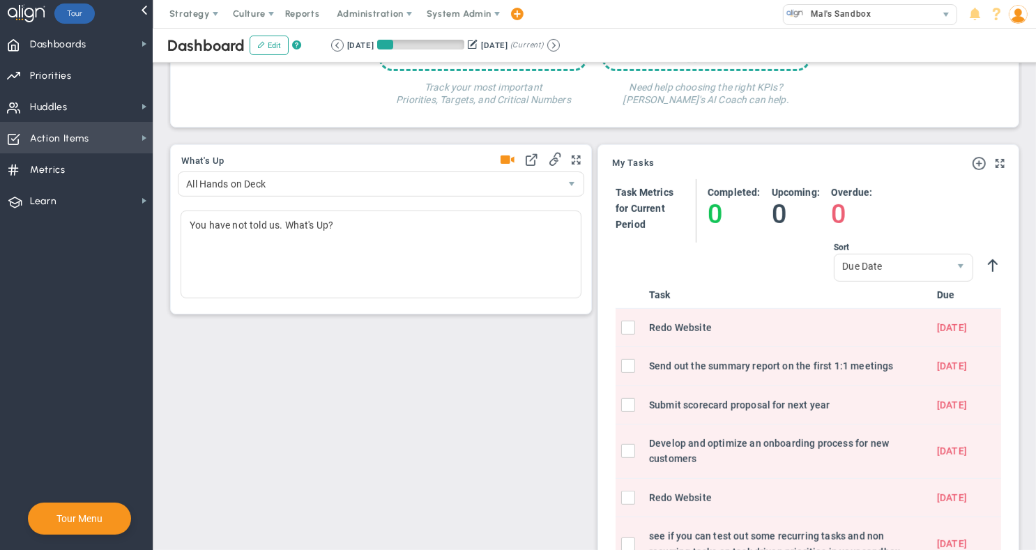
click at [112, 142] on span "Action Items Action Items" at bounding box center [76, 137] width 153 height 31
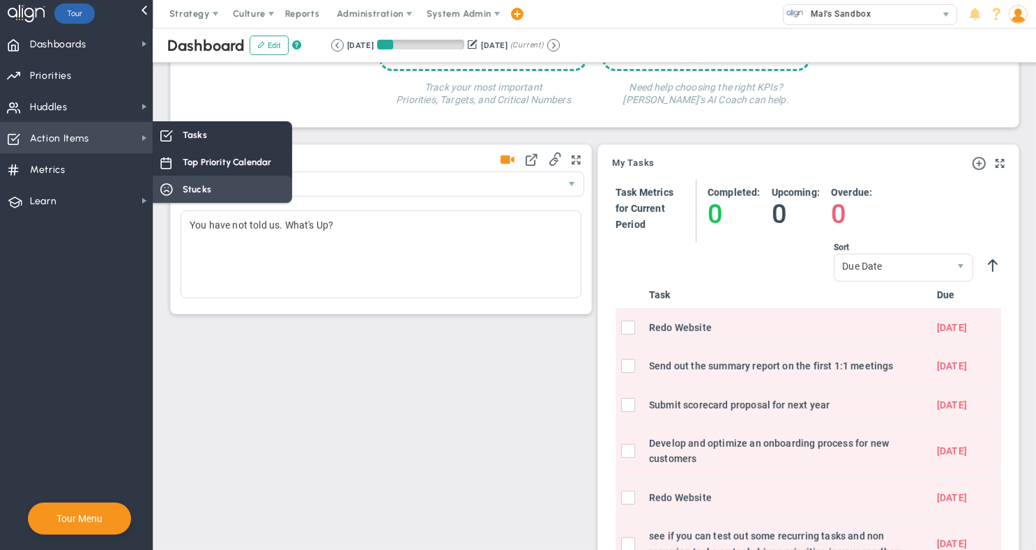
click at [185, 190] on span "Stucks" at bounding box center [197, 189] width 29 height 13
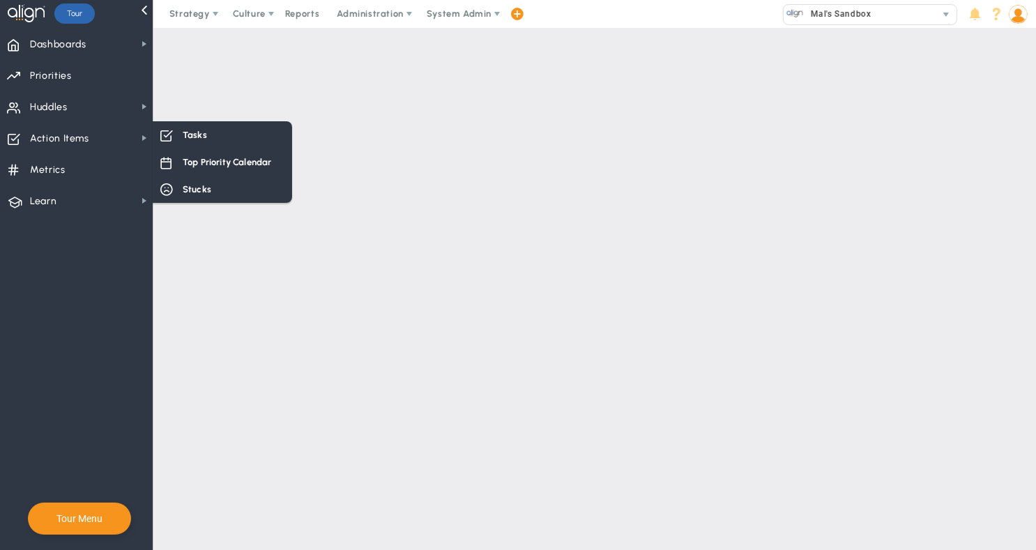
checkbox input "true"
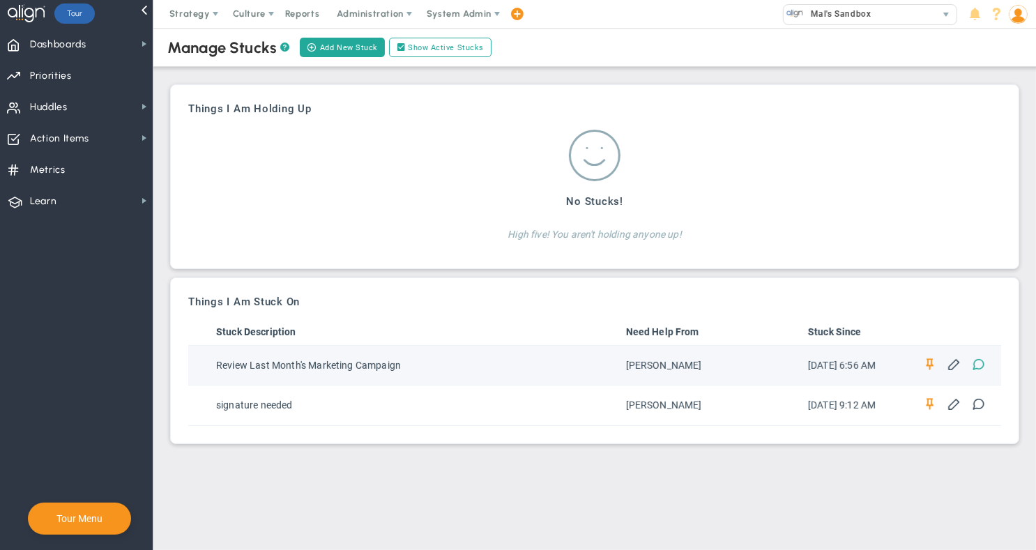
click at [980, 366] on span at bounding box center [978, 363] width 13 height 13
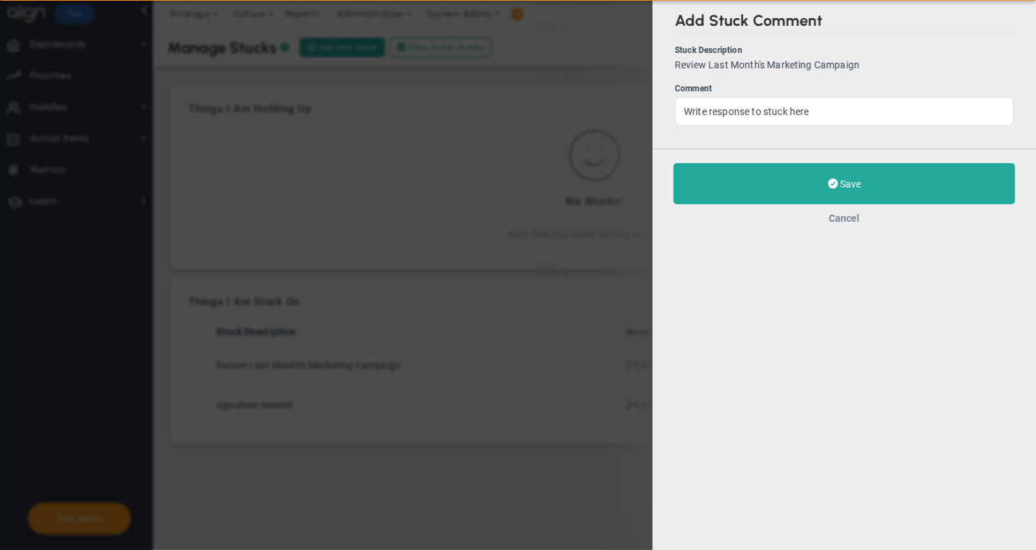
click at [851, 218] on button "Cancel" at bounding box center [844, 218] width 31 height 11
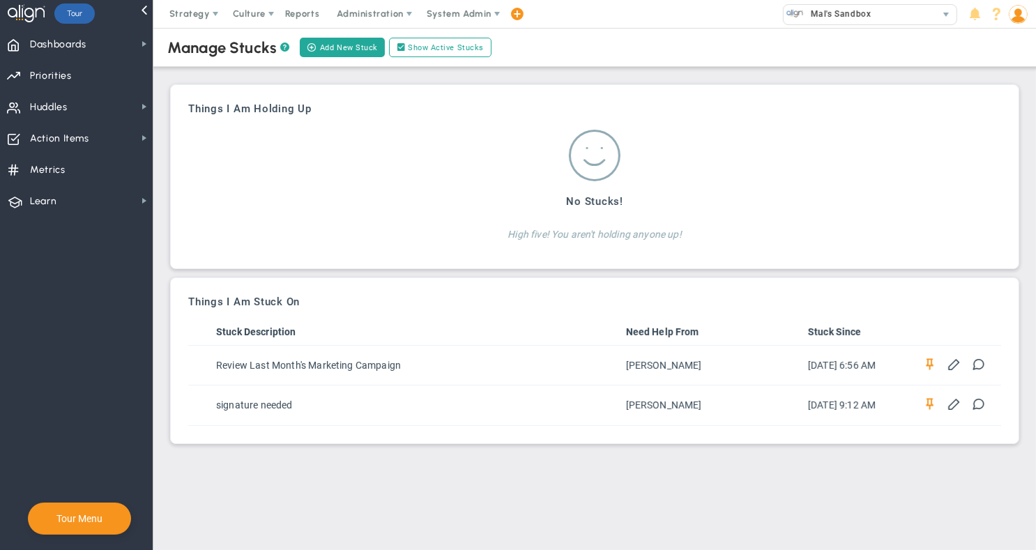
click at [932, 402] on span at bounding box center [929, 403] width 13 height 13
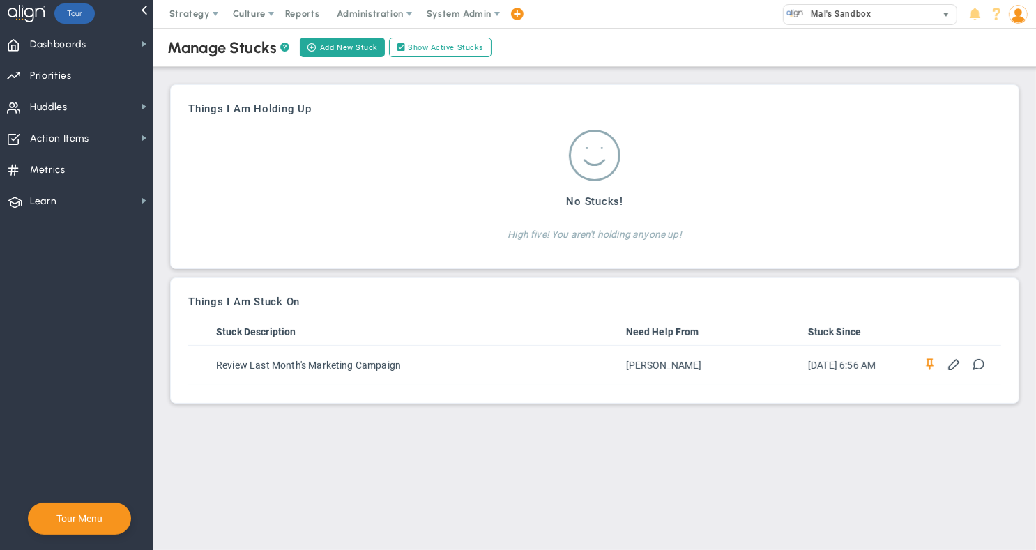
click at [830, 17] on span "Mal's Sandbox" at bounding box center [837, 14] width 67 height 18
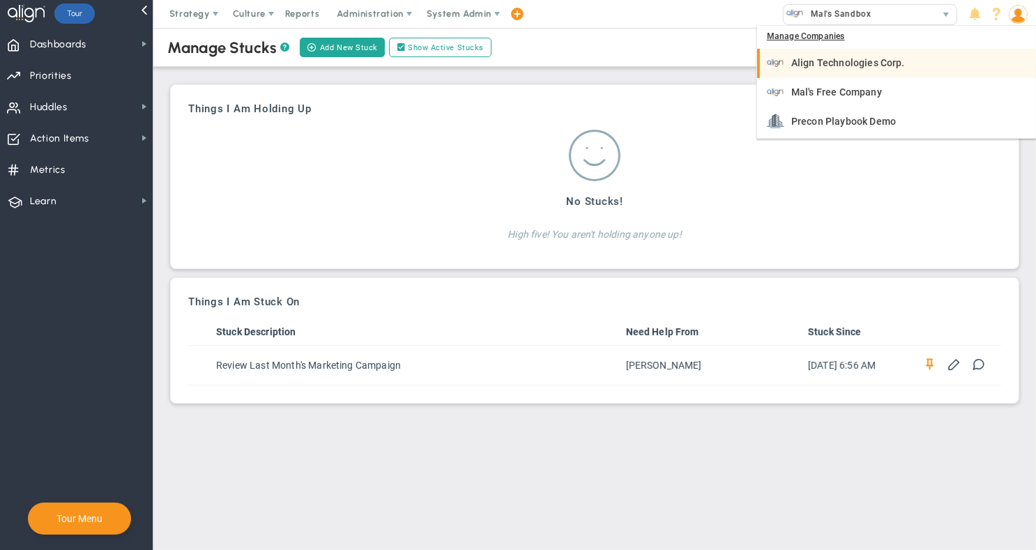
click at [858, 66] on span "Align Technologies Corp." at bounding box center [848, 63] width 114 height 10
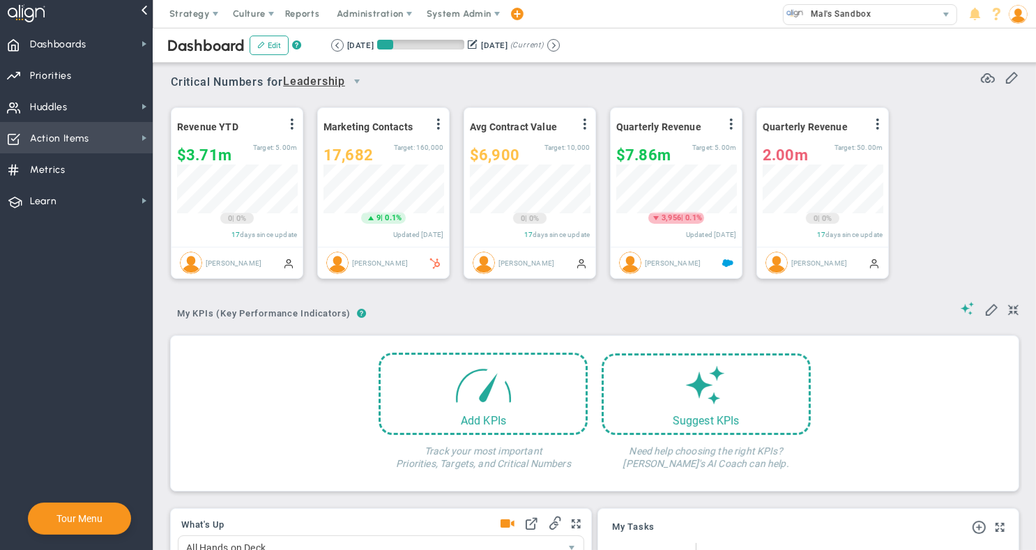
click at [109, 139] on span "Action Items Action Items" at bounding box center [76, 137] width 153 height 31
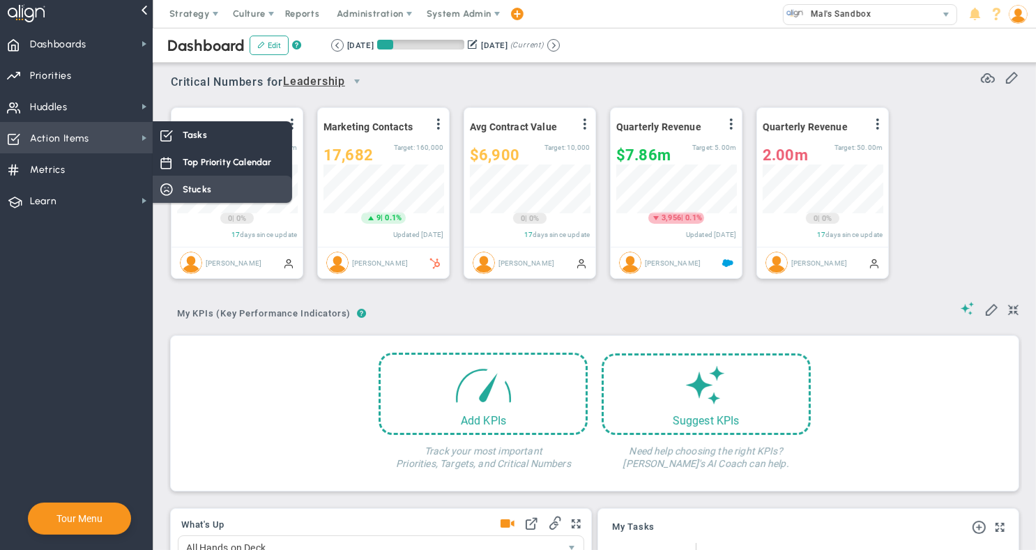
click at [198, 185] on span "Stucks" at bounding box center [197, 189] width 29 height 13
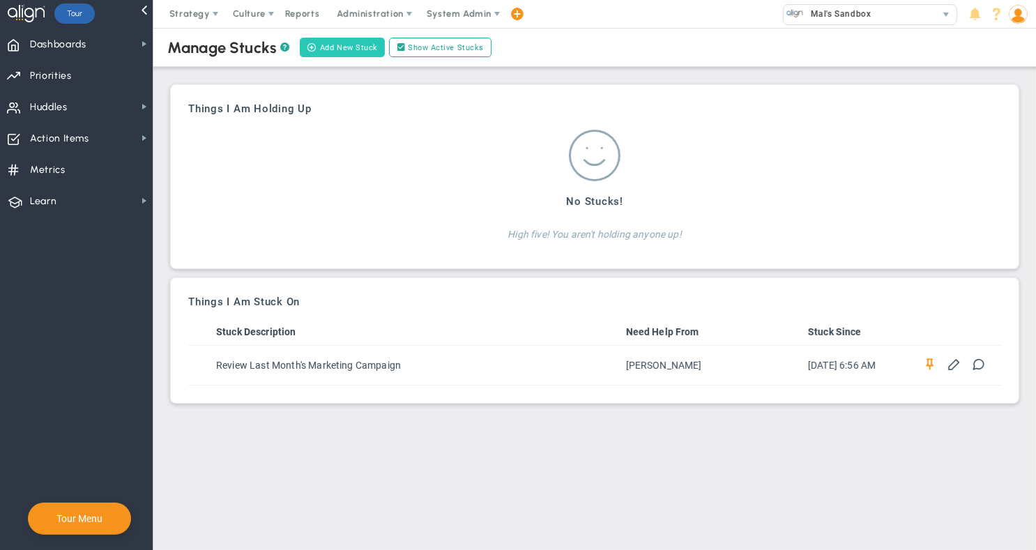
click at [349, 52] on button "Add New Stuck" at bounding box center [342, 48] width 85 height 20
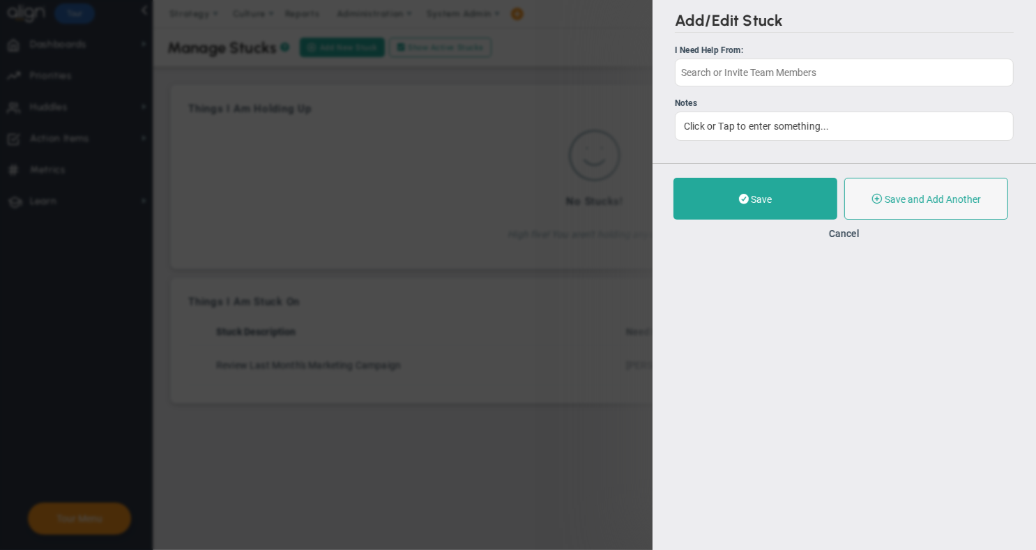
click at [563, 451] on div "Add/Edit Stuck I Need Help From: Notes Click or Tap to enter something... Save …" at bounding box center [518, 275] width 1036 height 550
click at [850, 232] on button "Cancel" at bounding box center [844, 233] width 31 height 11
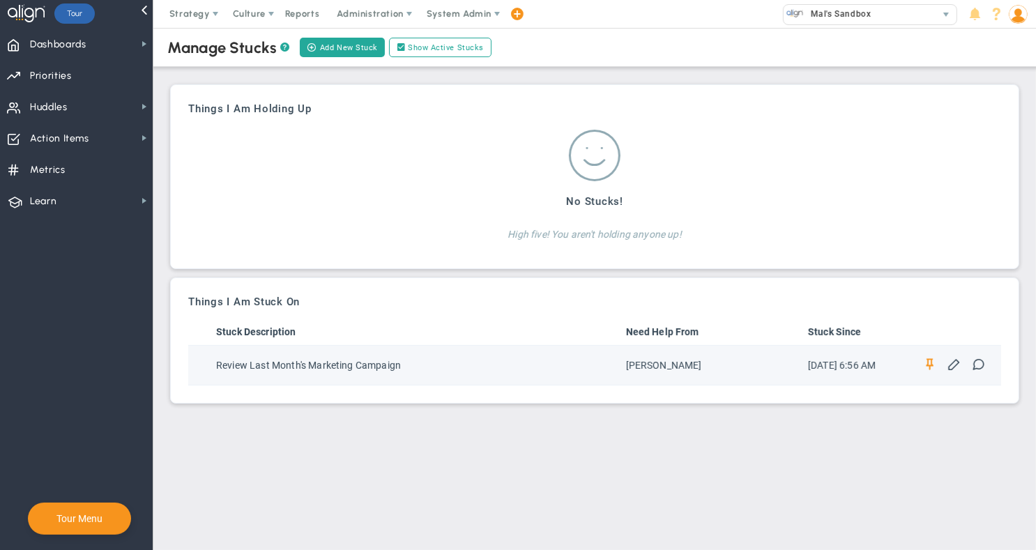
click at [310, 365] on span "Review Last Month's Marketing Campaign" at bounding box center [308, 365] width 185 height 11
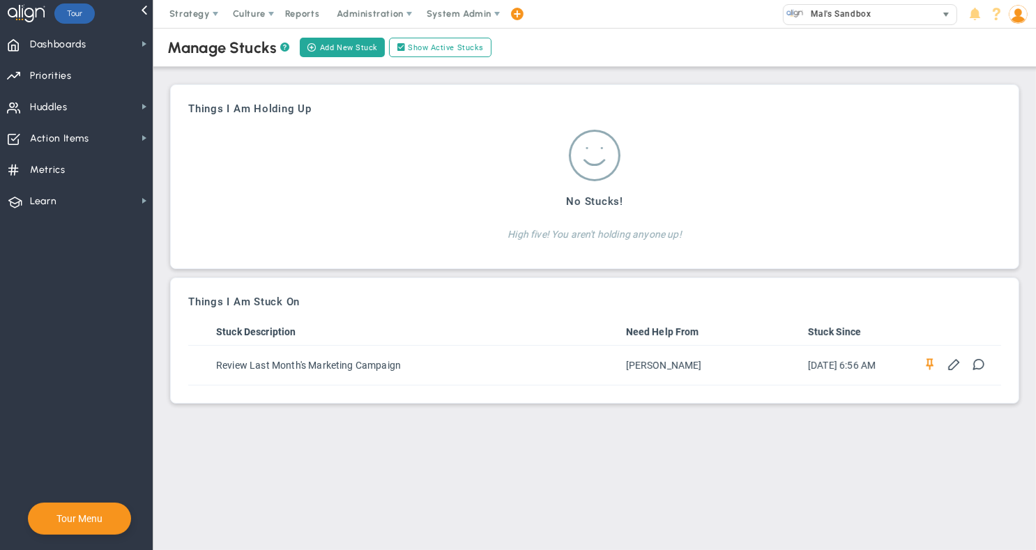
click at [841, 13] on span "Mal's Sandbox" at bounding box center [837, 14] width 67 height 18
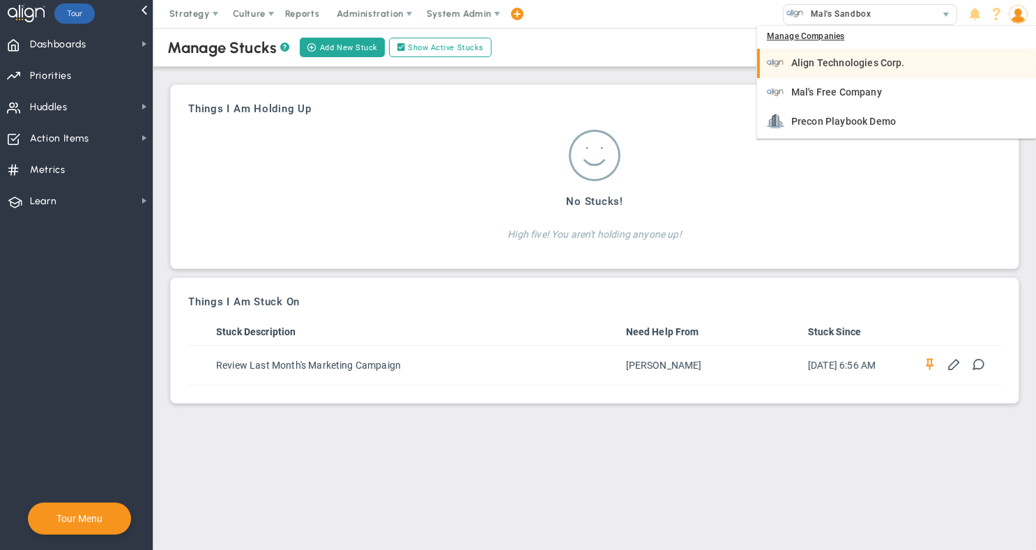
click at [863, 65] on span "Align Technologies Corp." at bounding box center [848, 63] width 114 height 10
